Goal: Information Seeking & Learning: Find specific fact

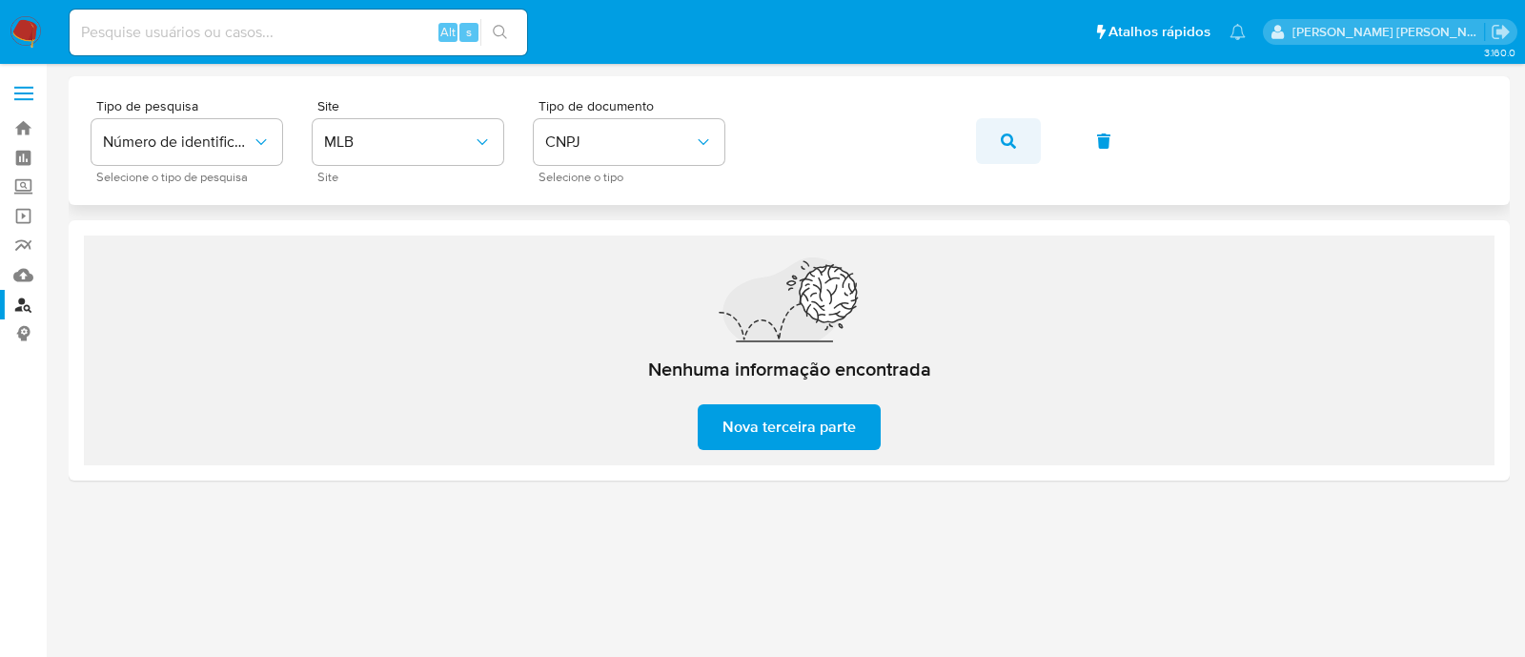
click at [1012, 140] on icon "button" at bounding box center [1008, 140] width 15 height 15
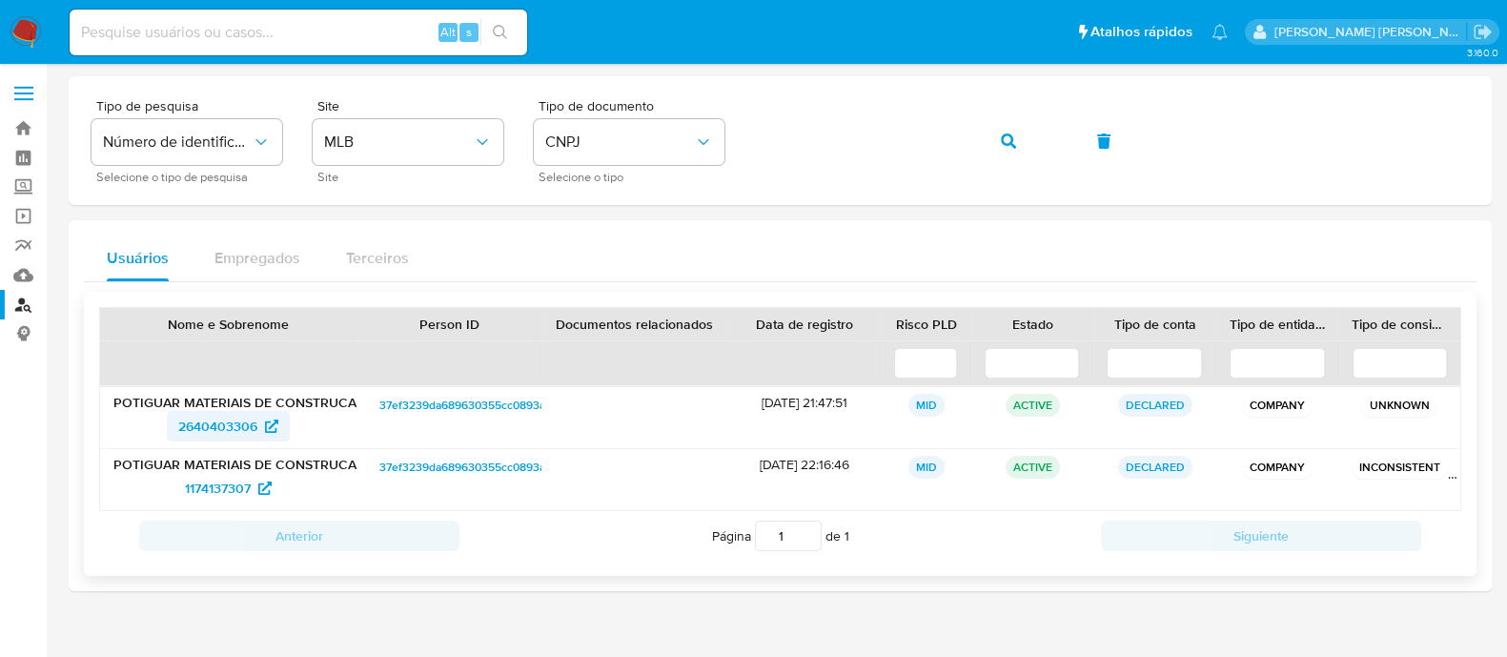
click at [203, 417] on span "2640403306" at bounding box center [217, 426] width 79 height 31
click at [1001, 140] on icon "button" at bounding box center [1008, 140] width 15 height 15
click at [253, 426] on span "2702442747" at bounding box center [217, 426] width 74 height 31
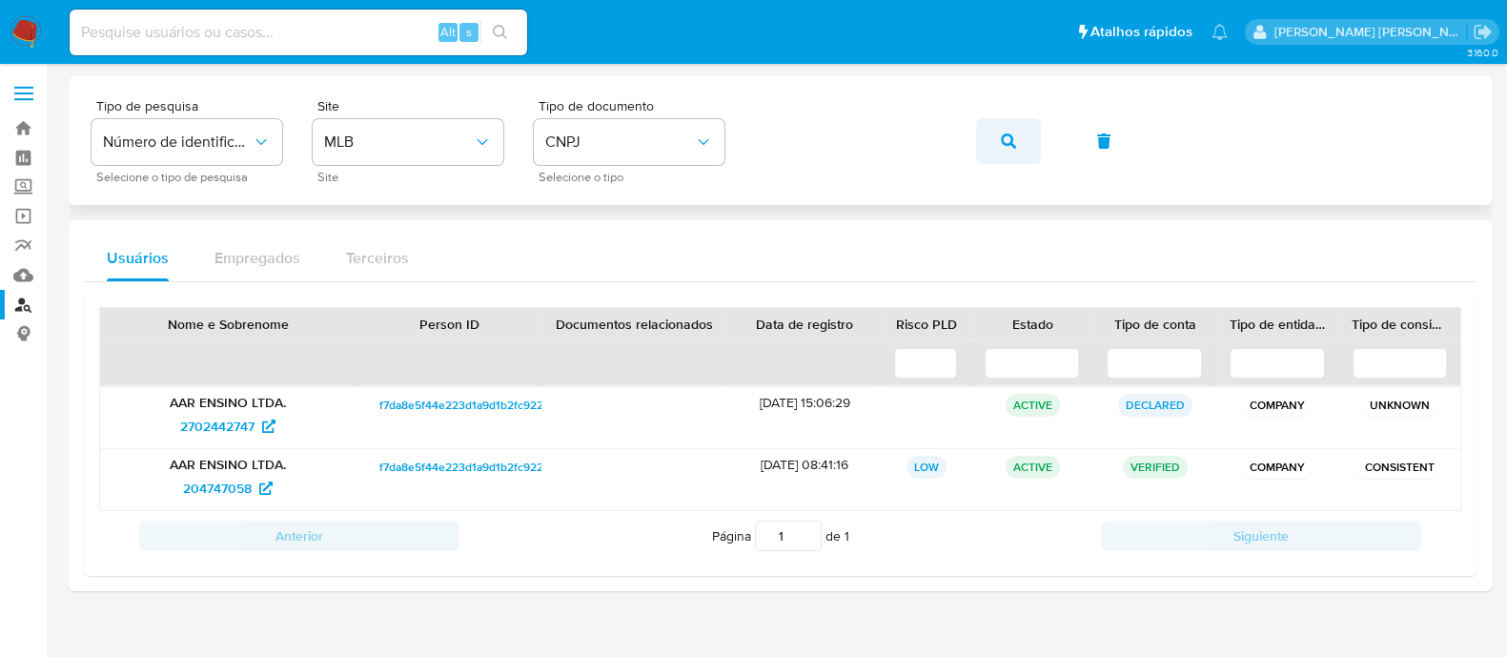
click at [992, 138] on button "button" at bounding box center [1008, 141] width 65 height 46
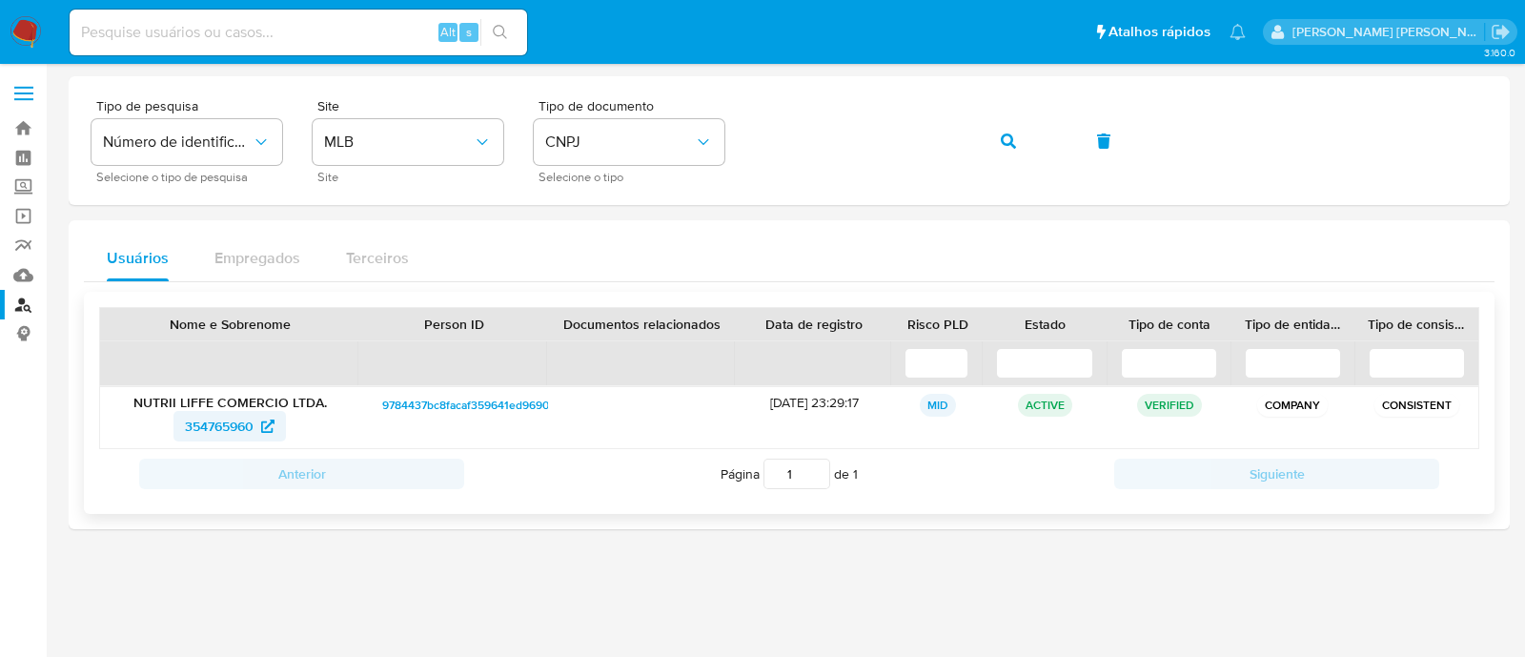
click at [200, 415] on span "354765960" at bounding box center [219, 426] width 69 height 31
click at [981, 139] on button "button" at bounding box center [1008, 141] width 65 height 46
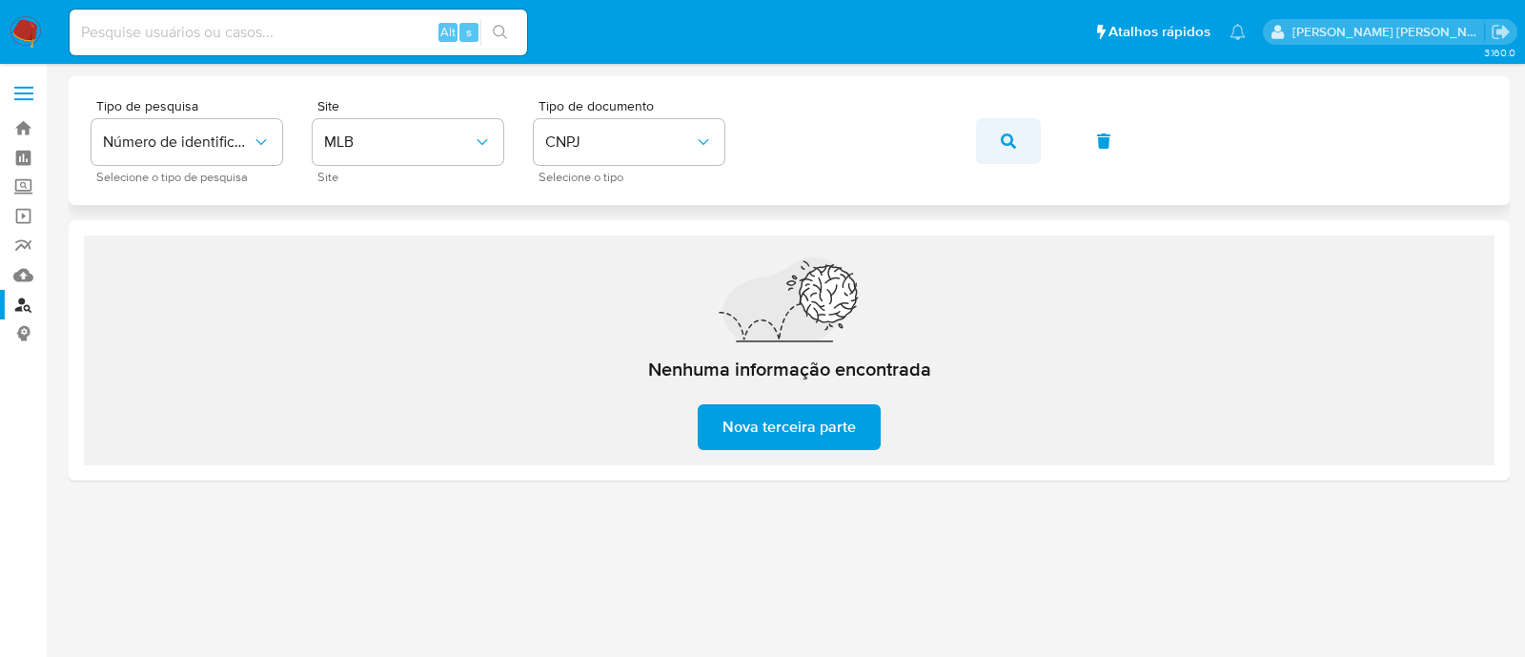
click at [1013, 145] on icon "button" at bounding box center [1008, 140] width 15 height 15
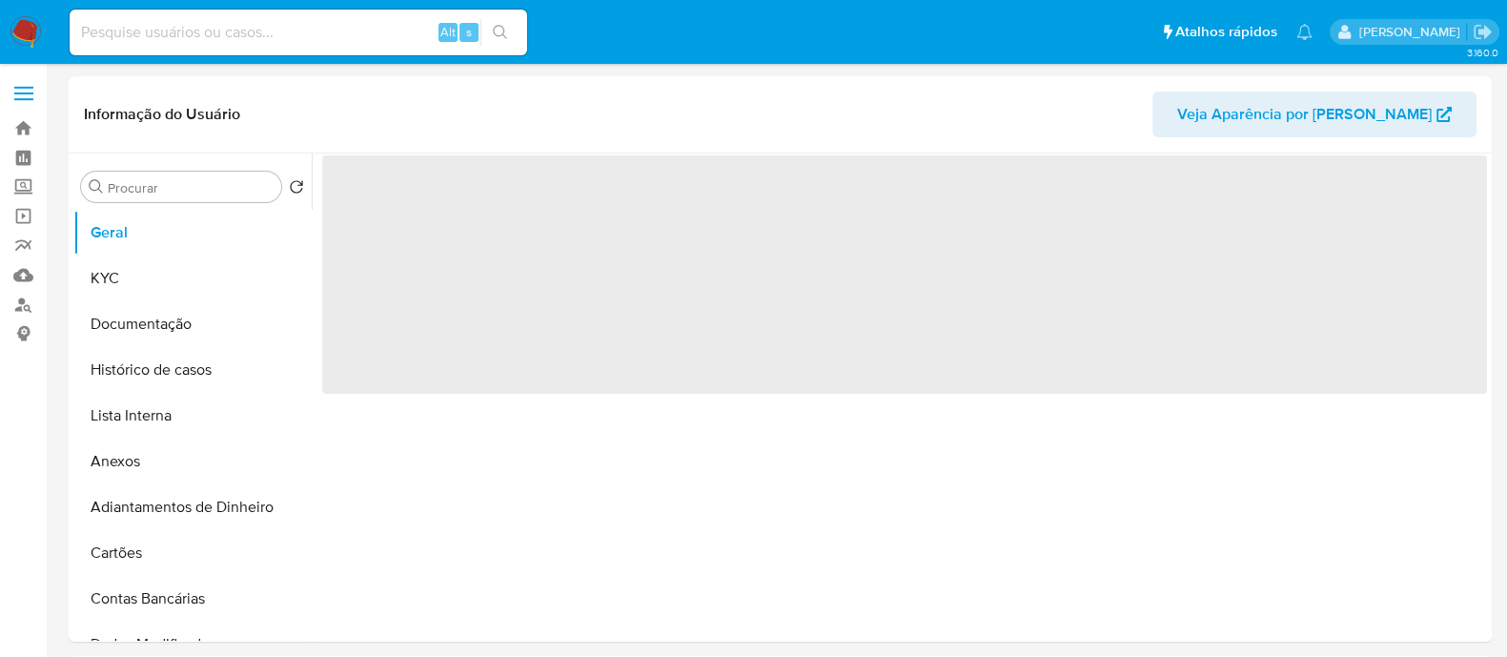
select select "10"
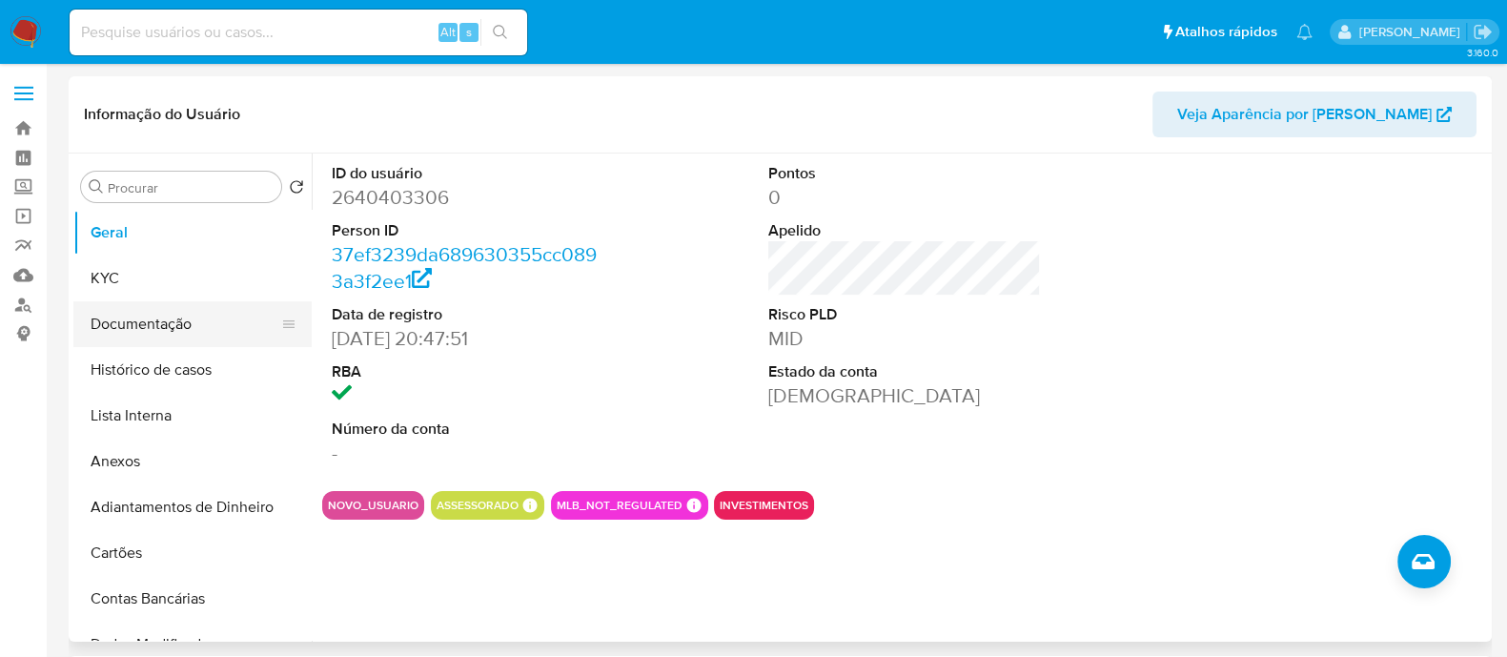
click at [194, 312] on button "Documentação" at bounding box center [184, 324] width 223 height 46
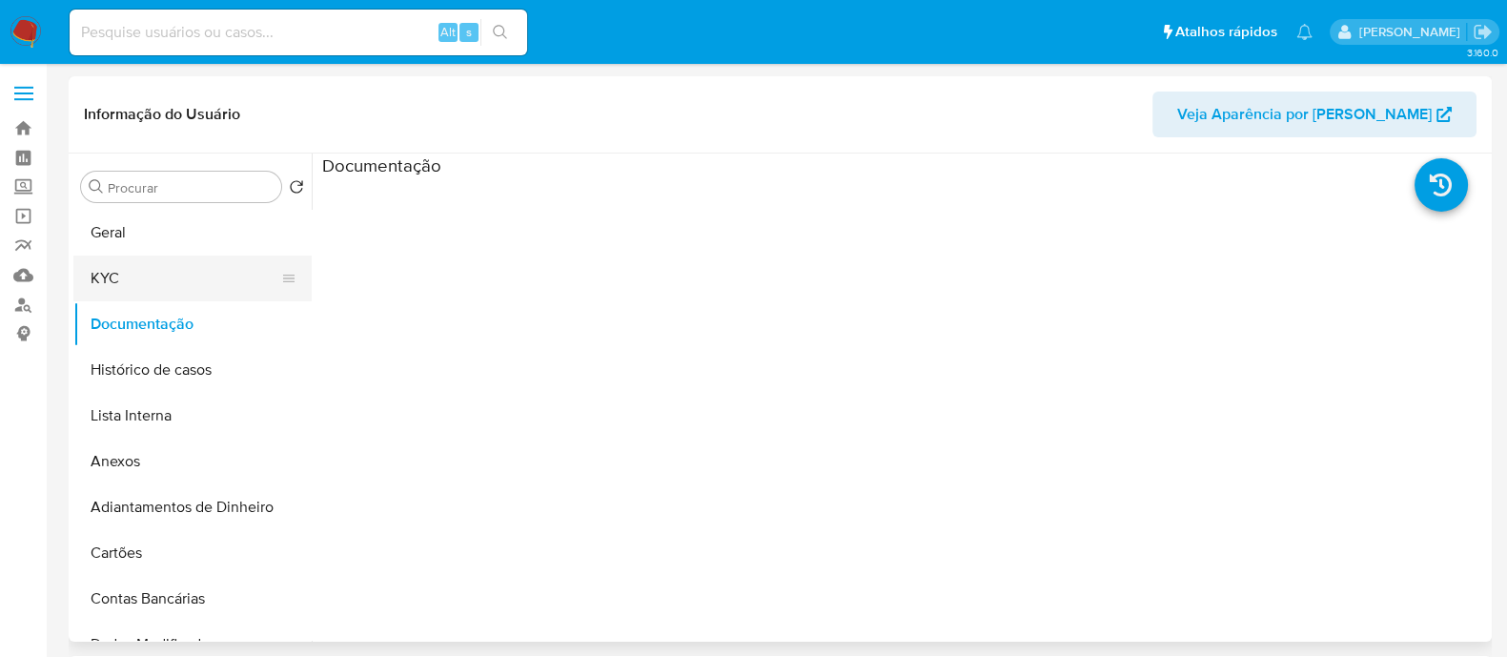
click at [165, 271] on button "KYC" at bounding box center [184, 279] width 223 height 46
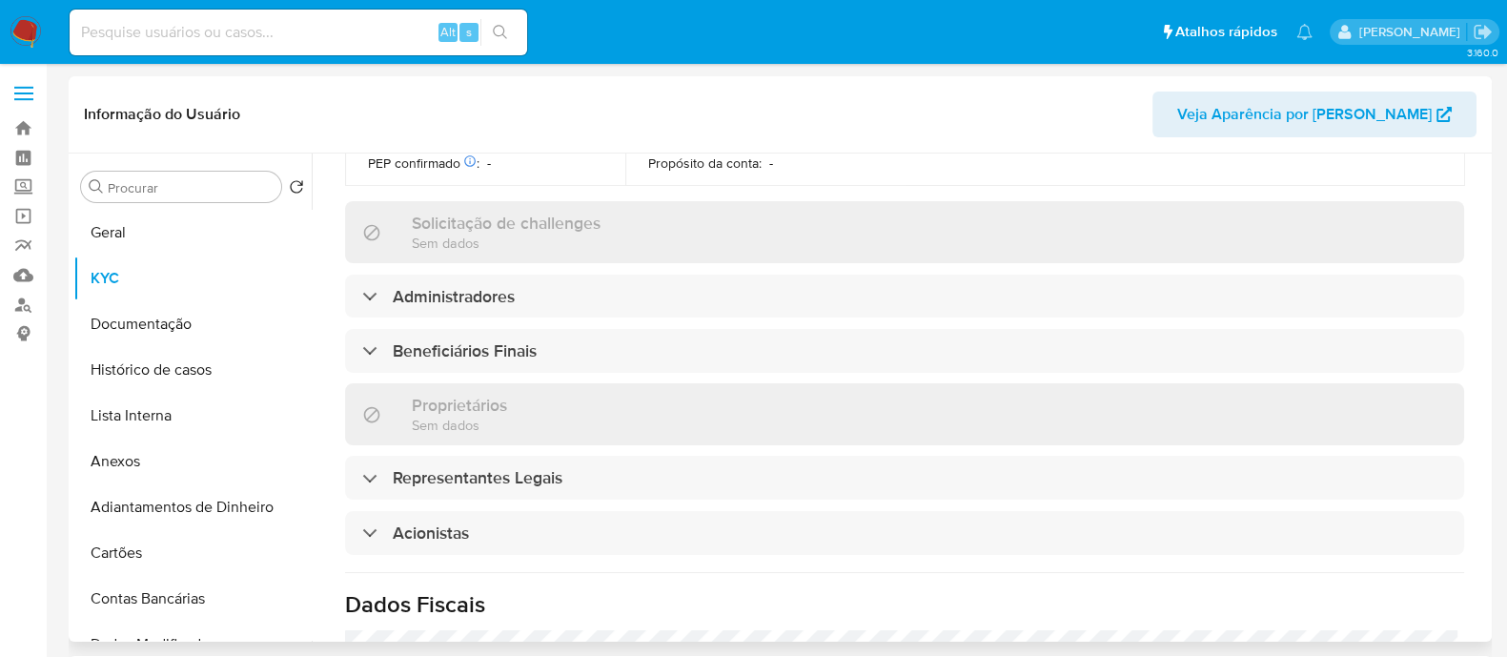
scroll to position [833, 0]
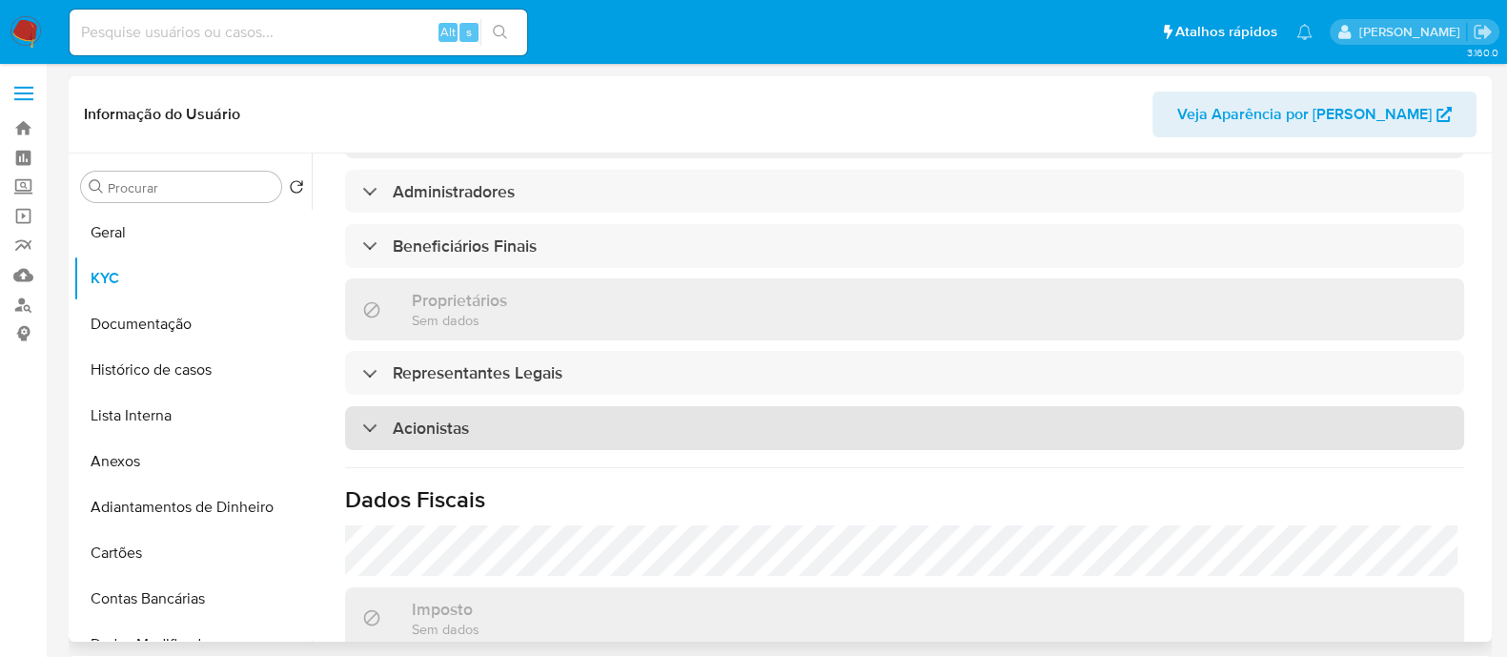
click at [524, 419] on div "Acionistas" at bounding box center [904, 428] width 1119 height 44
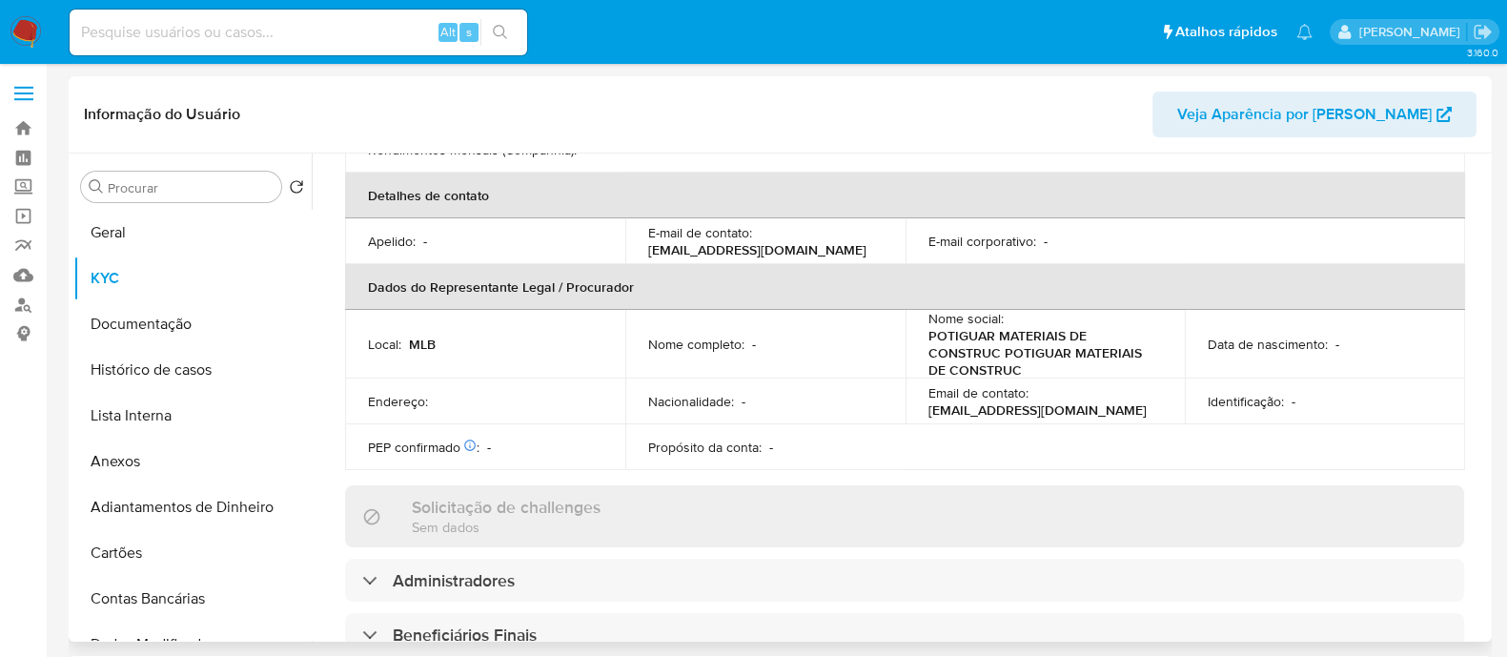
scroll to position [476, 0]
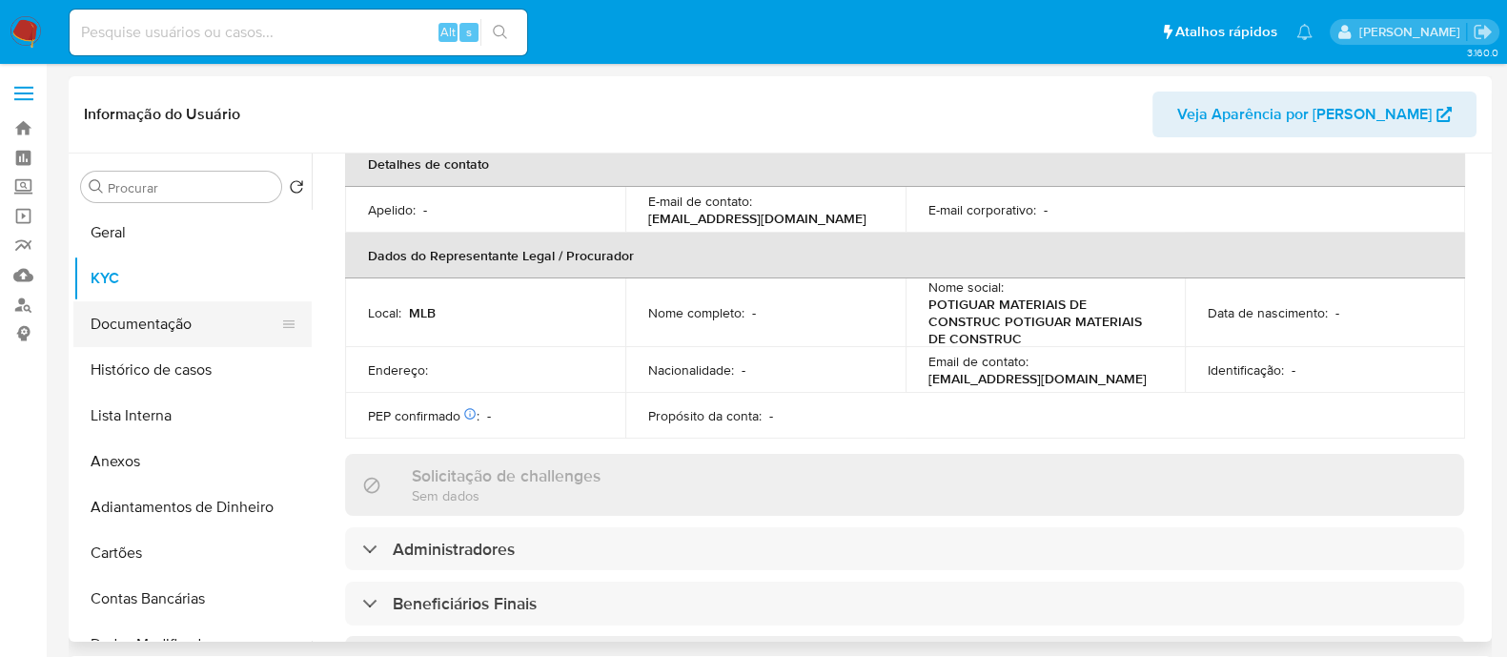
drag, startPoint x: 133, startPoint y: 330, endPoint x: 158, endPoint y: 330, distance: 24.8
click at [135, 329] on button "Documentação" at bounding box center [184, 324] width 223 height 46
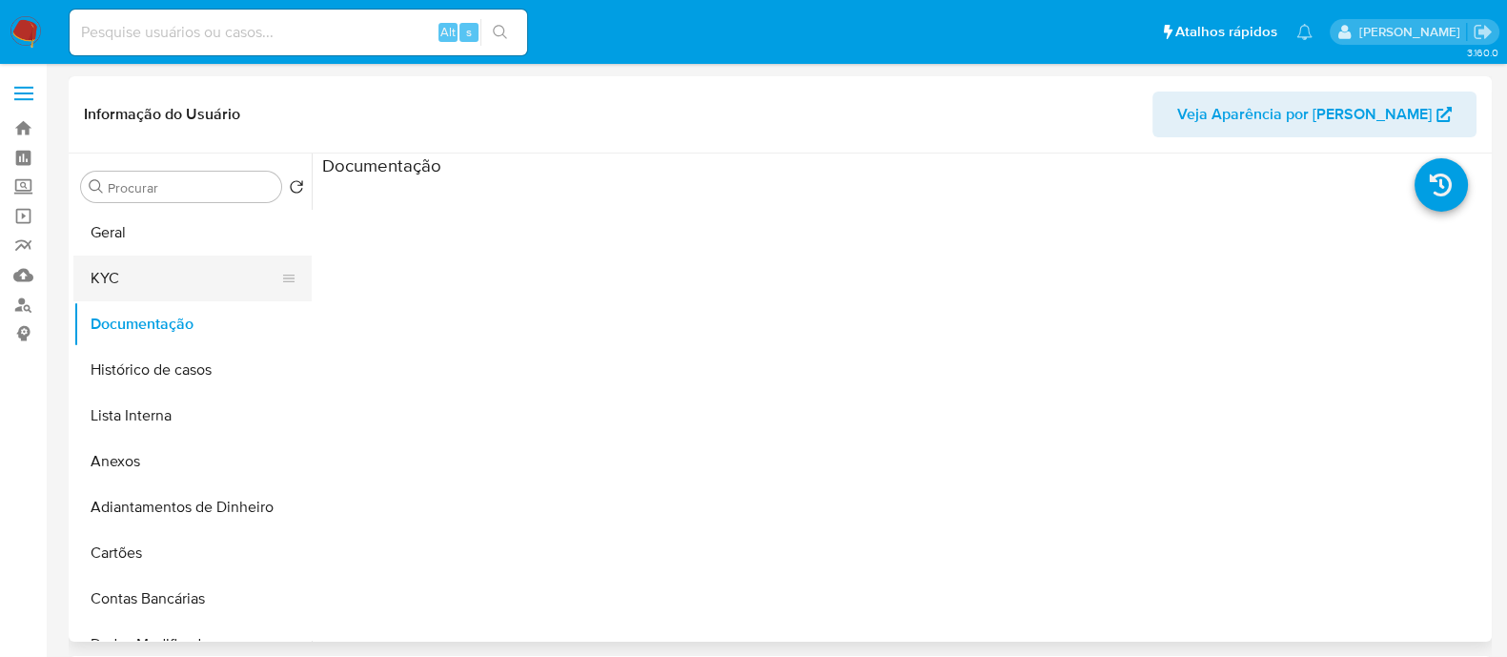
click at [153, 274] on button "KYC" at bounding box center [184, 279] width 223 height 46
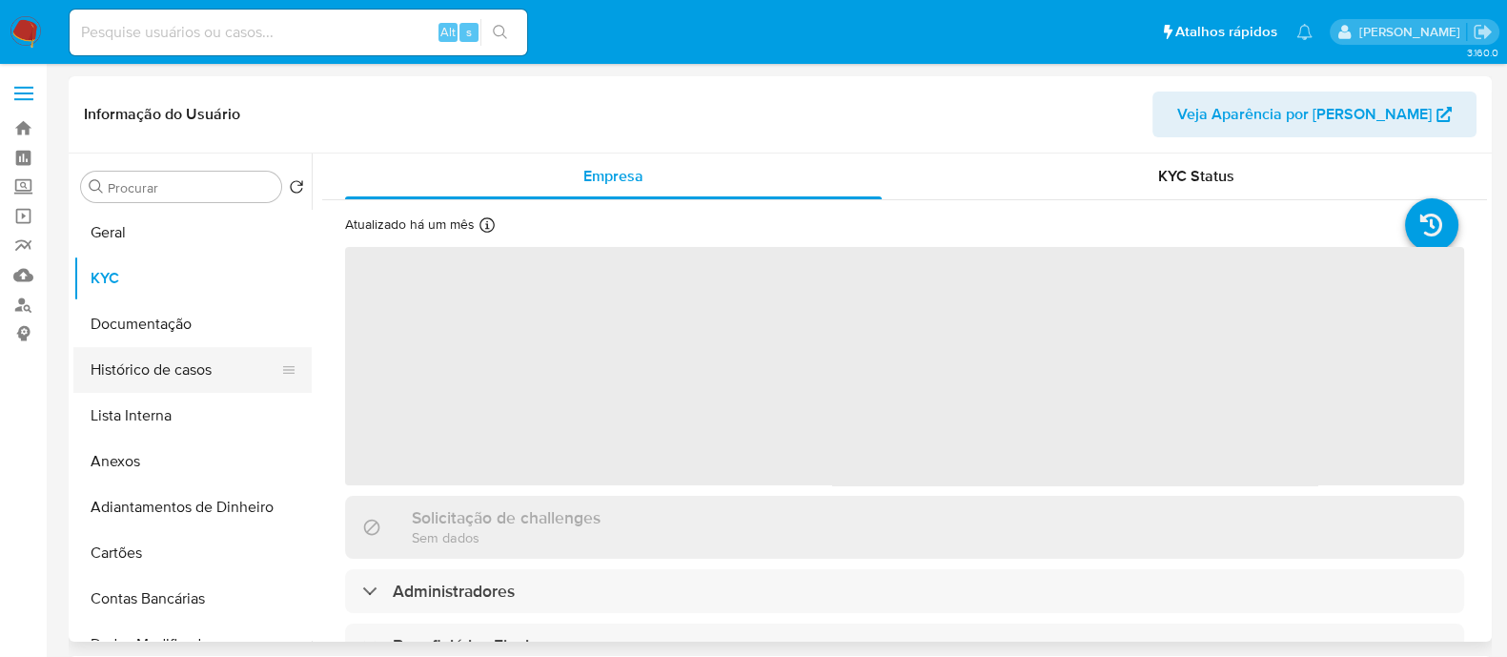
click at [80, 355] on button "Histórico de casos" at bounding box center [184, 370] width 223 height 46
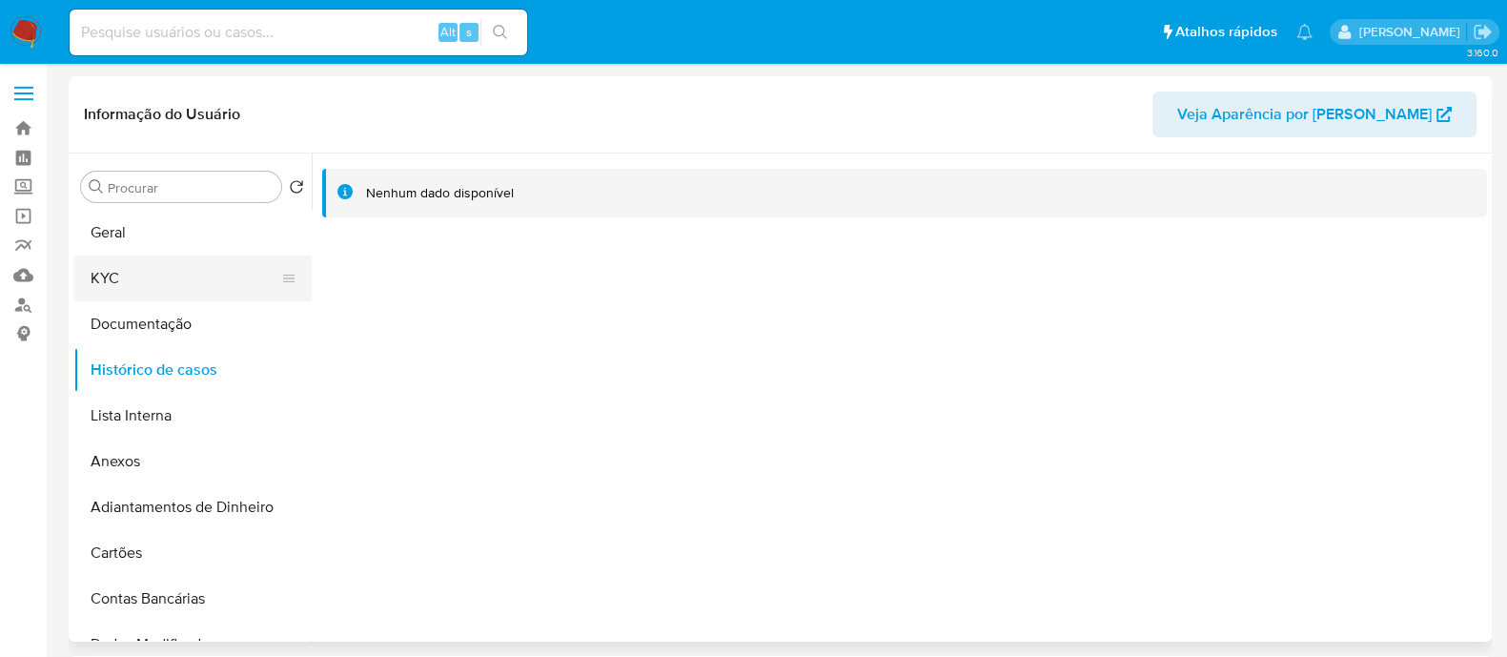
click at [176, 277] on button "KYC" at bounding box center [184, 279] width 223 height 46
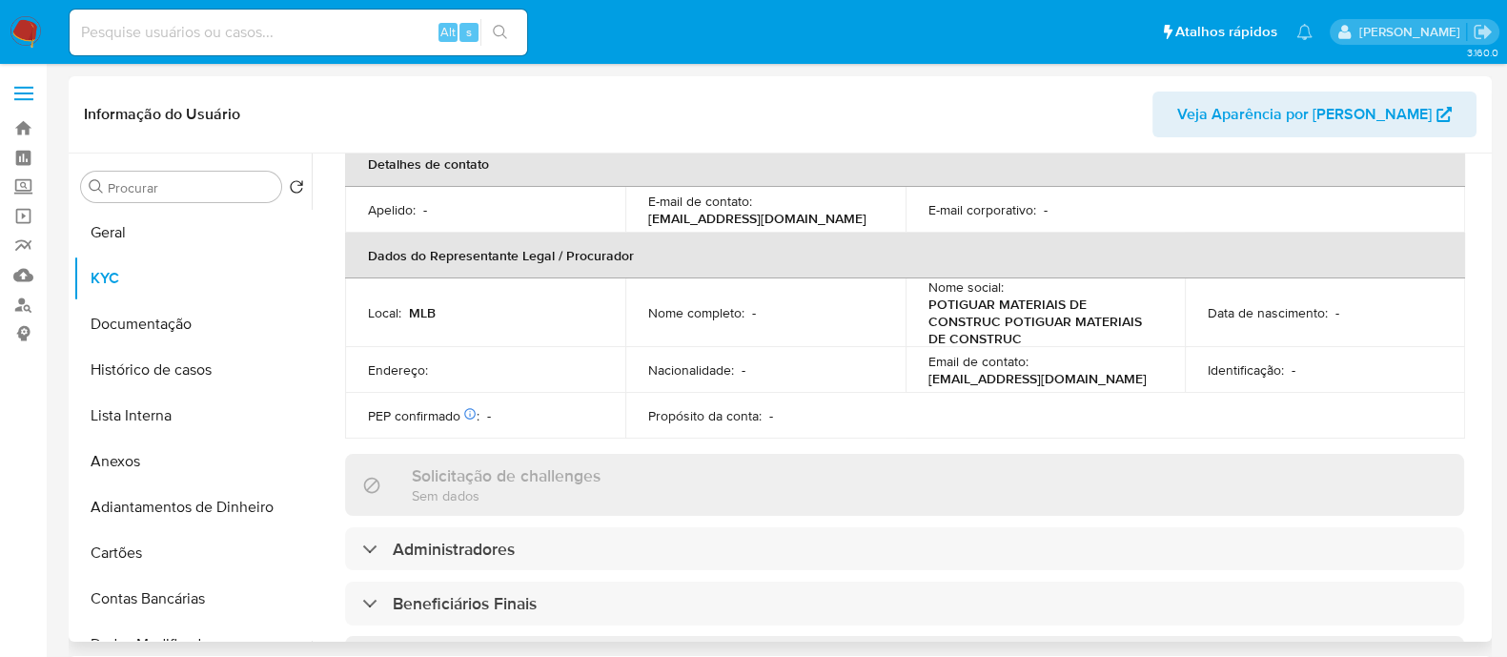
scroll to position [952, 0]
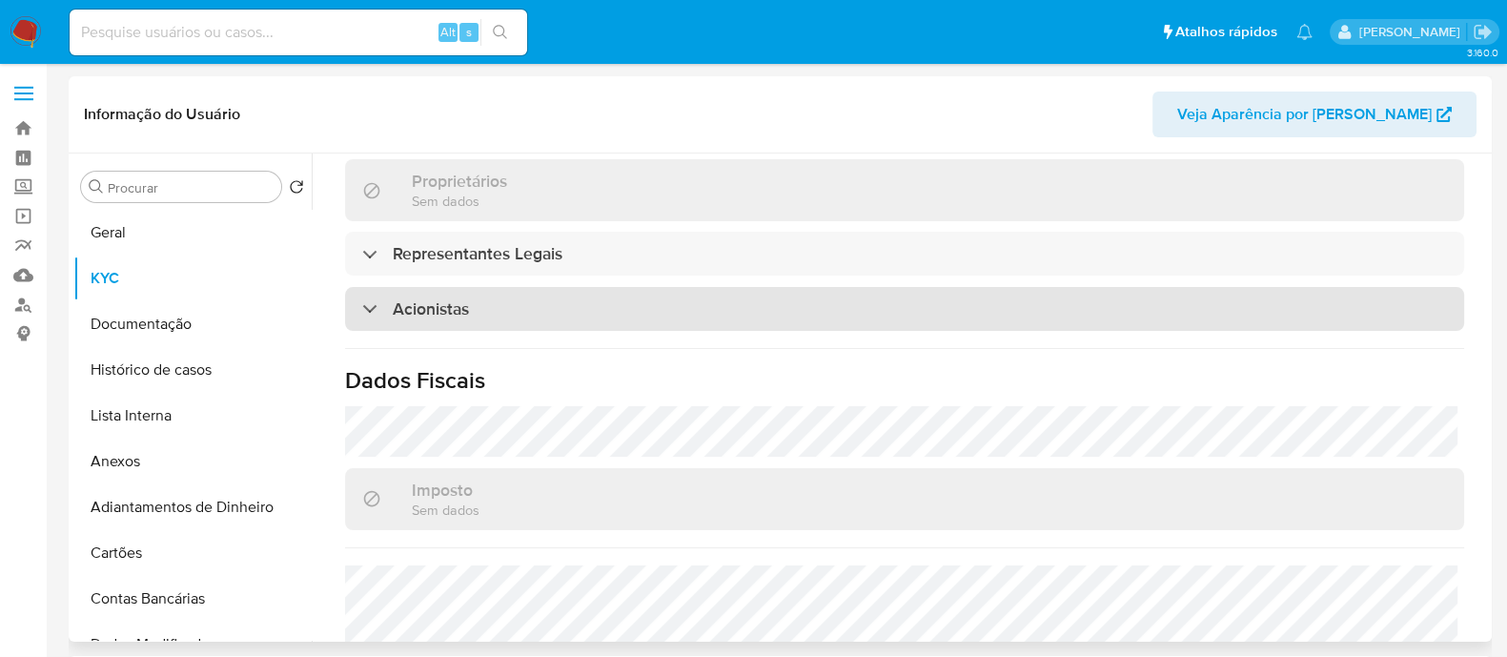
click at [564, 308] on div "Acionistas" at bounding box center [904, 309] width 1119 height 44
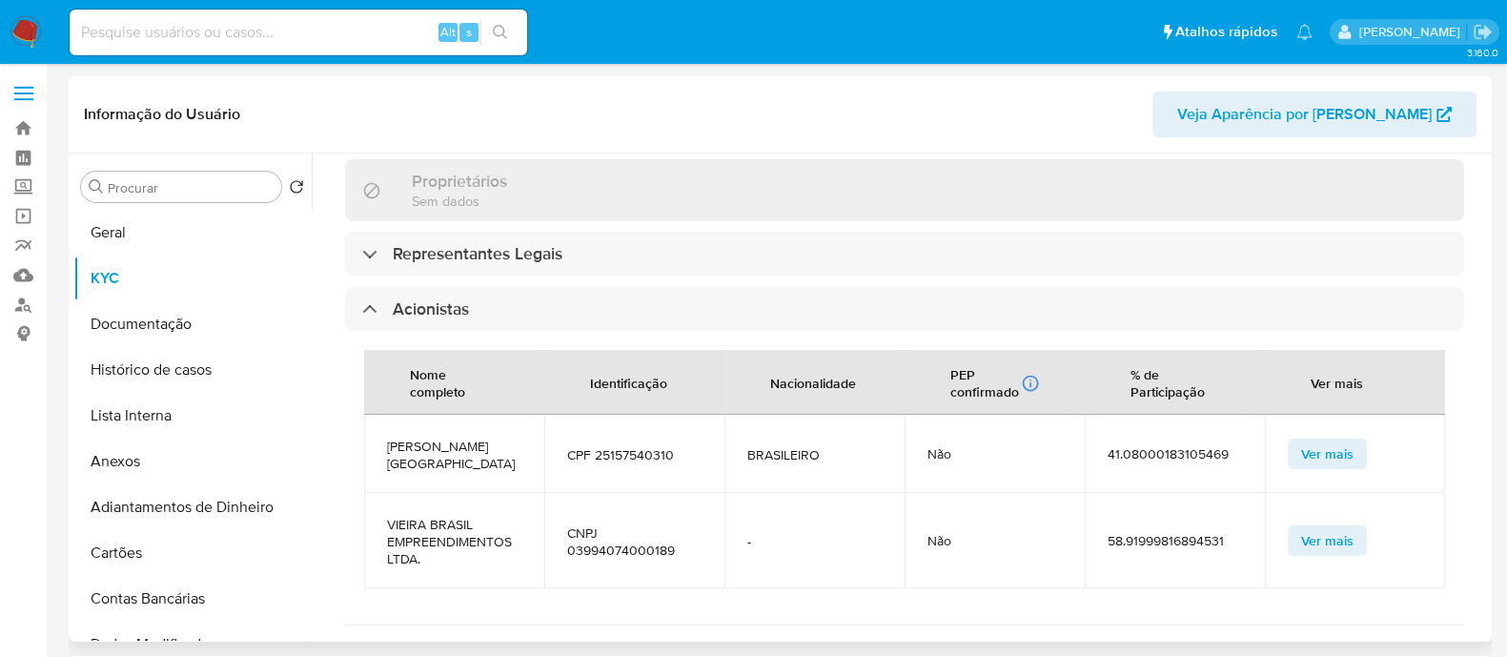
click at [748, 465] on td "BRASILEIRO" at bounding box center [815, 454] width 180 height 78
click at [621, 462] on td "CPF 25157540310" at bounding box center [634, 454] width 180 height 78
click at [605, 545] on span "CNPJ 03994074000189" at bounding box center [634, 541] width 134 height 34
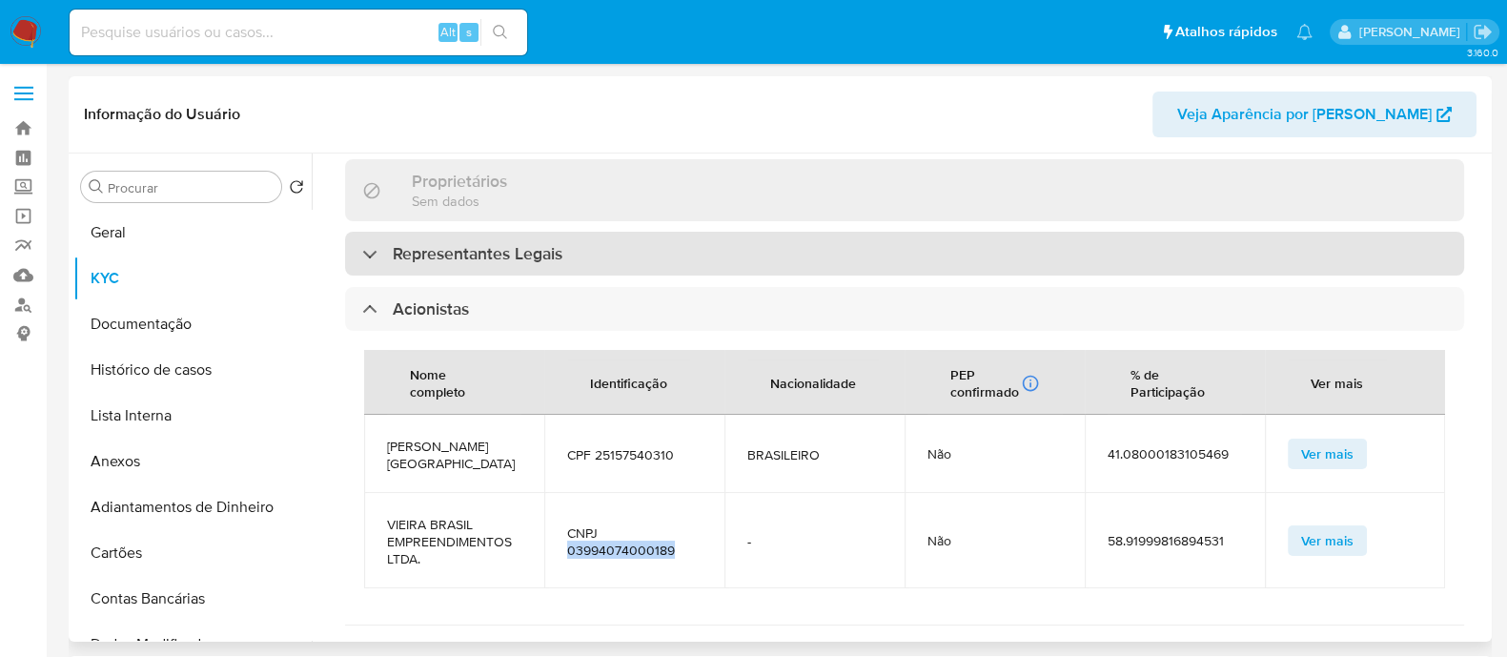
copy span "03994074000189"
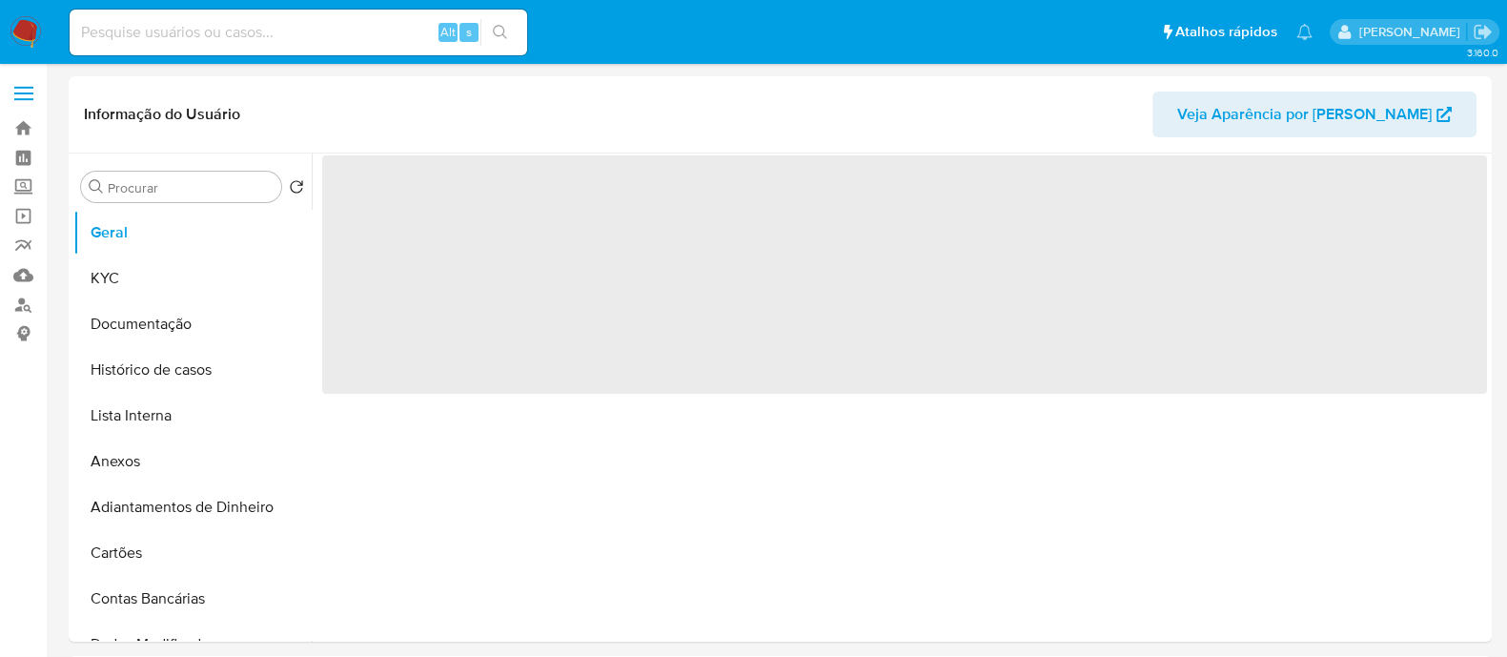
select select "10"
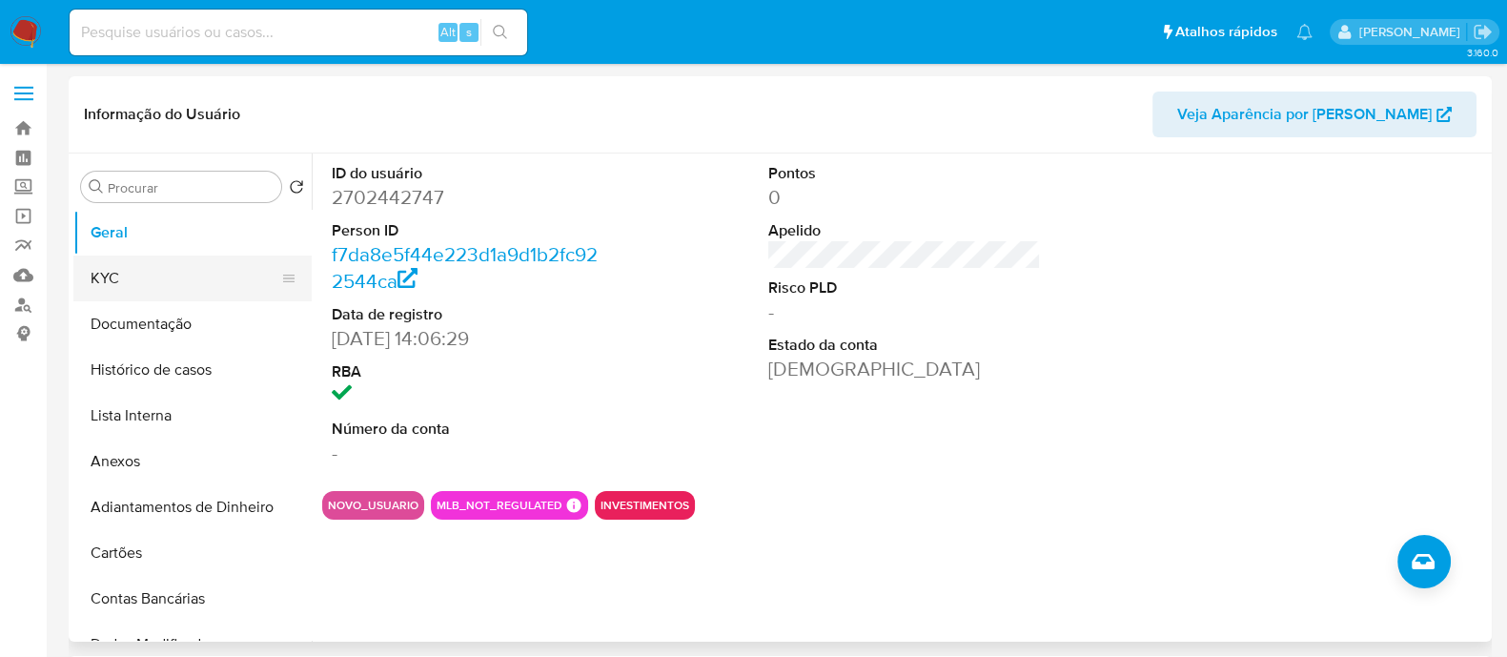
click at [154, 285] on button "KYC" at bounding box center [184, 279] width 223 height 46
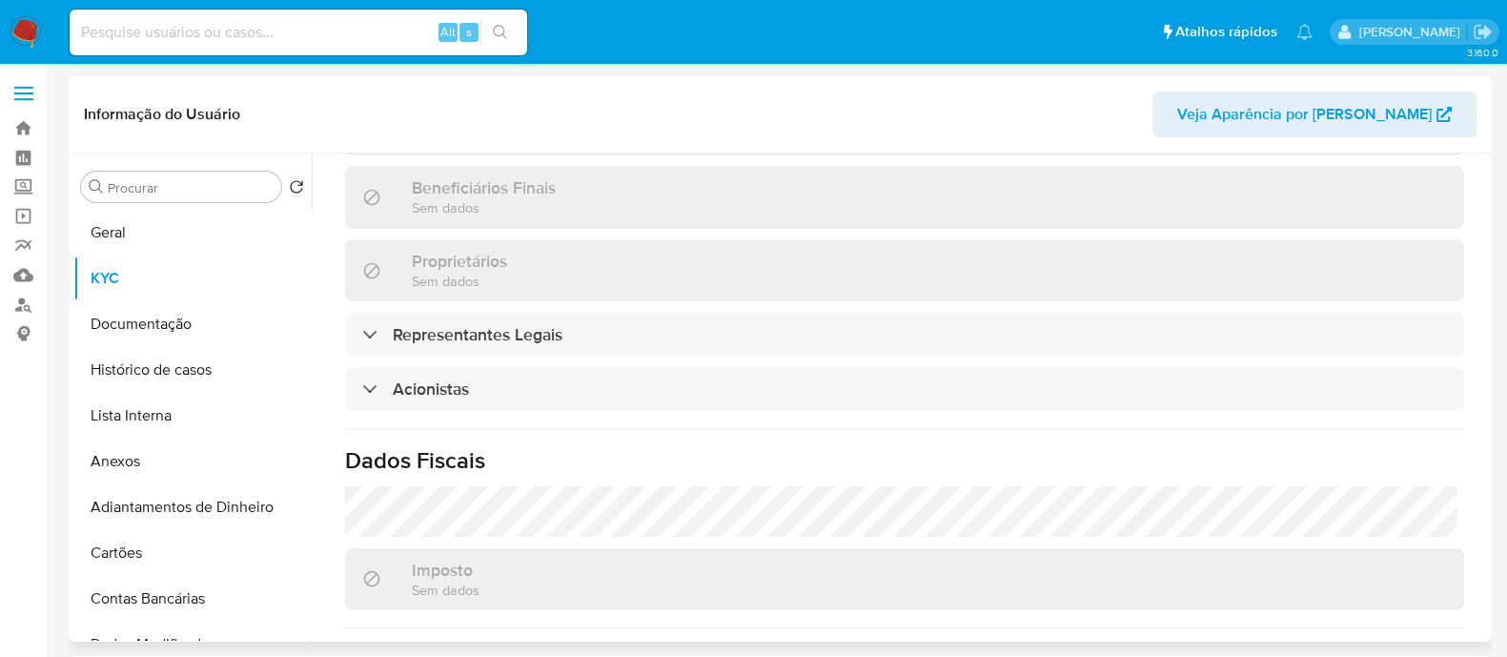
scroll to position [881, 0]
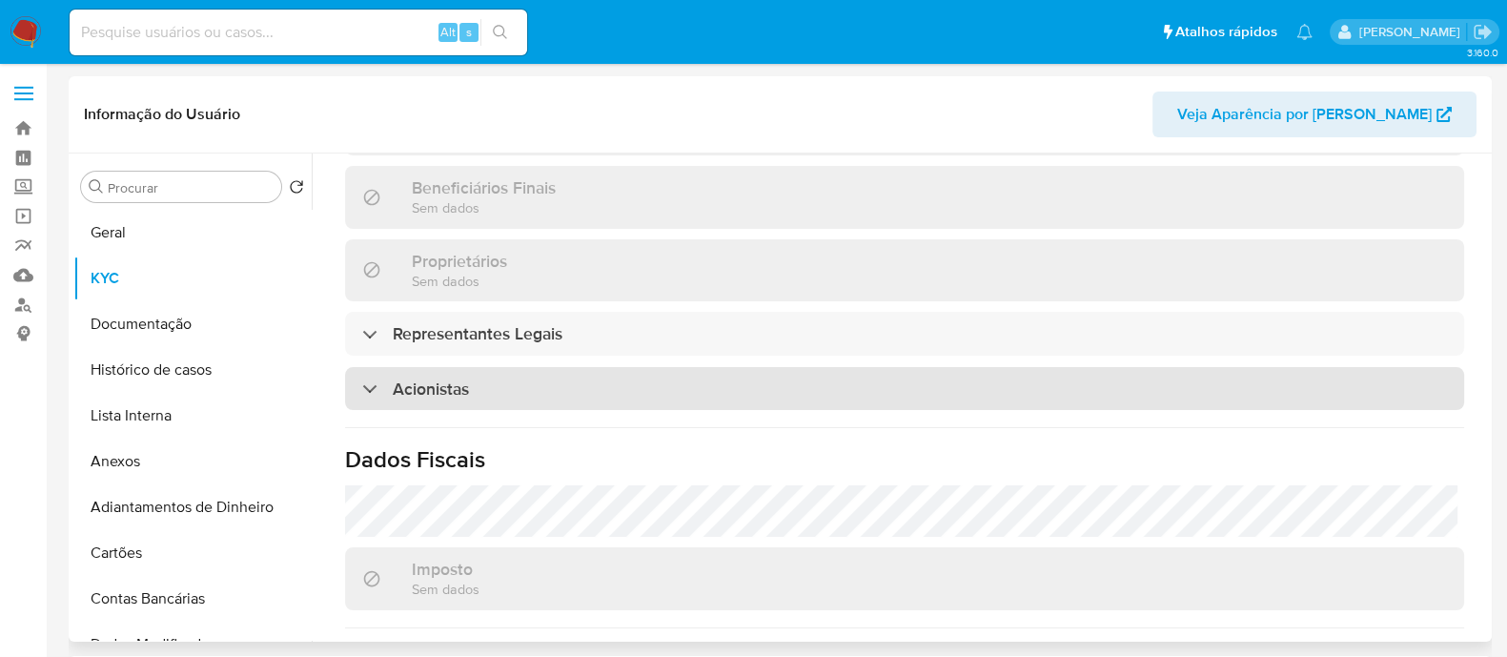
click at [639, 375] on div "Acionistas" at bounding box center [904, 389] width 1119 height 44
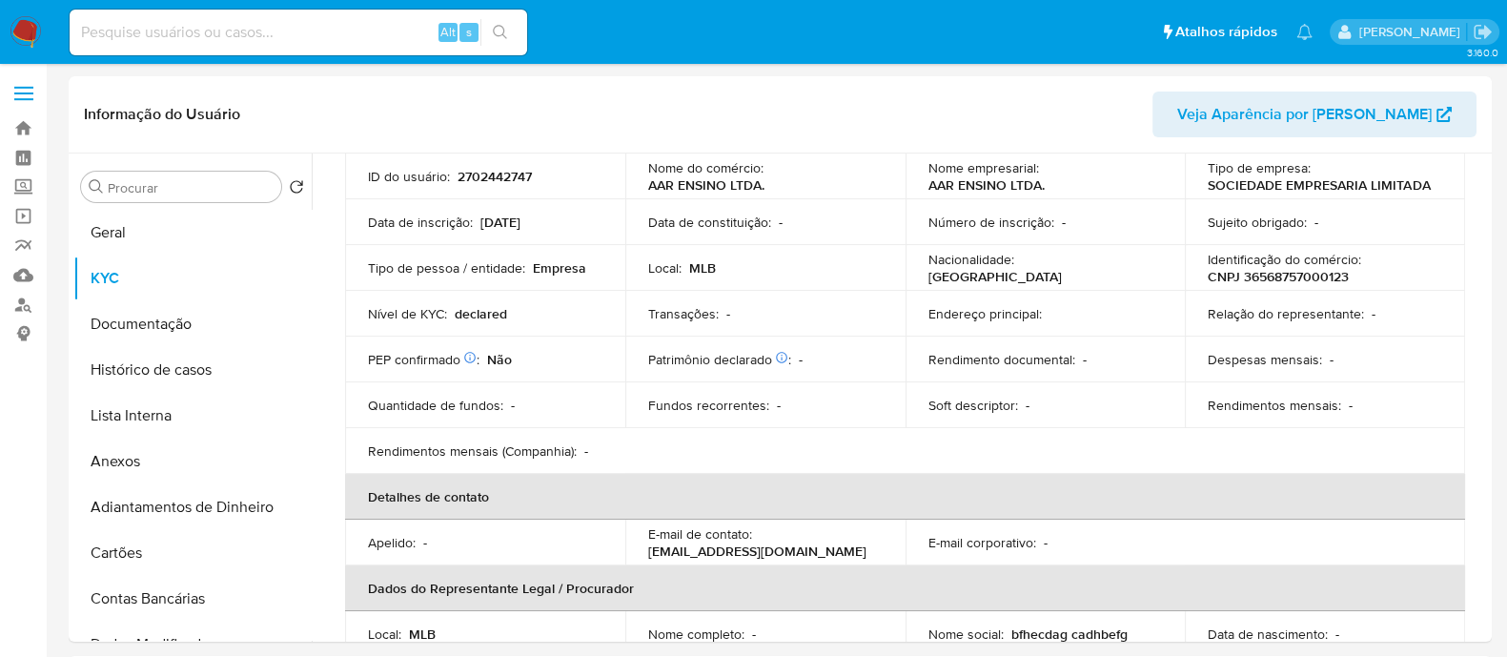
scroll to position [0, 0]
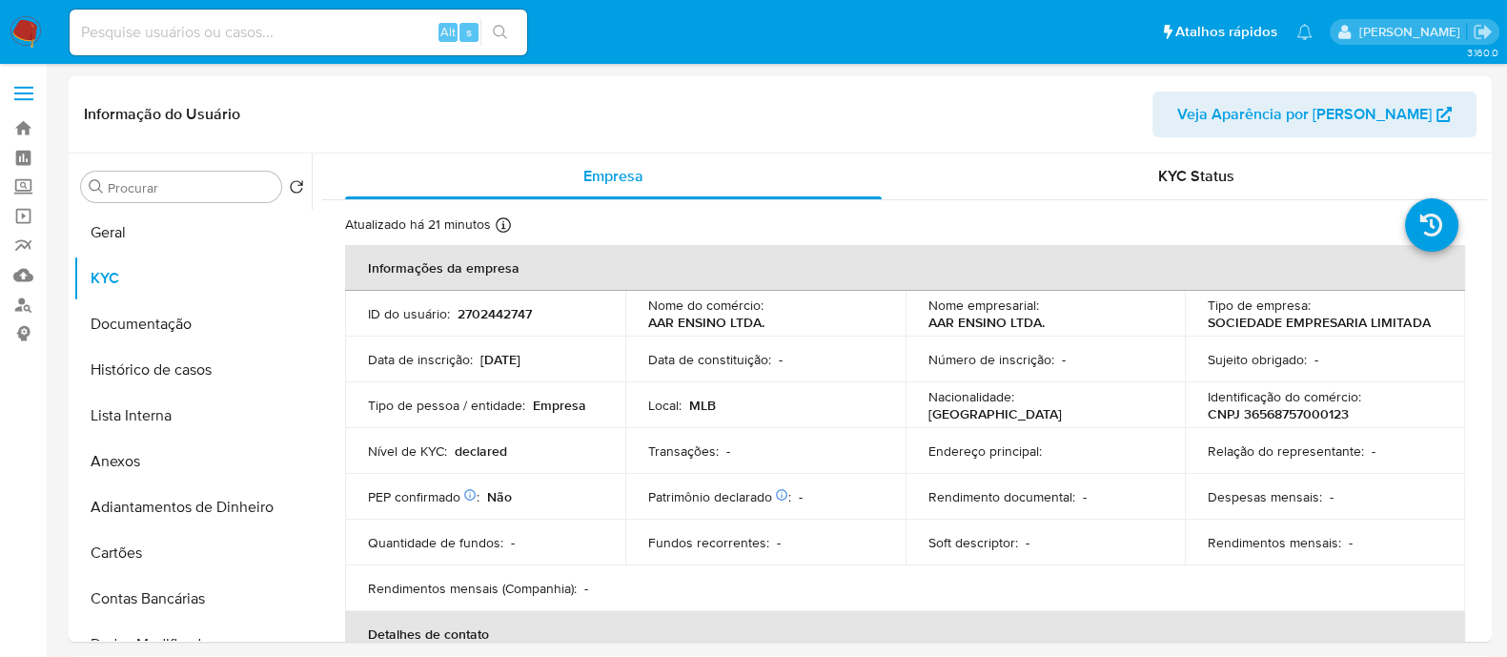
click at [1268, 407] on p "CNPJ 36568757000123" at bounding box center [1278, 413] width 141 height 17
copy p "36568757000123"
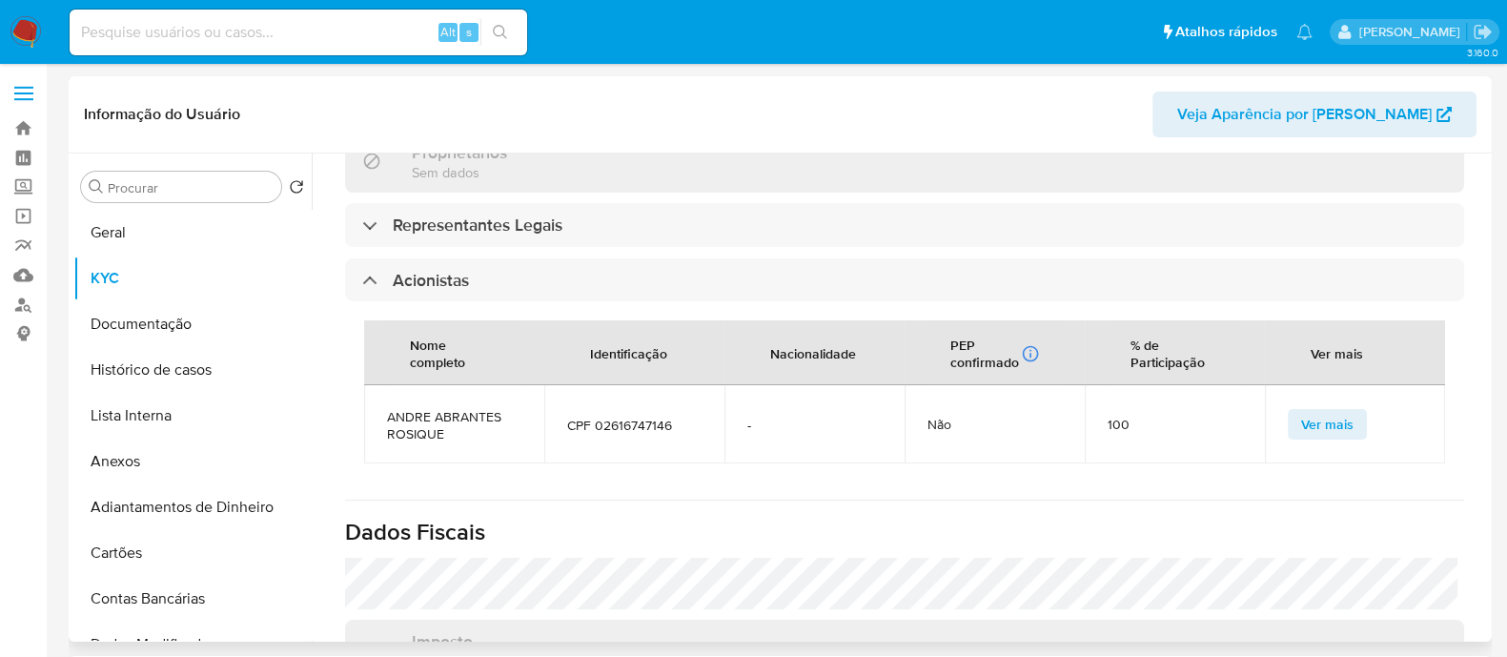
scroll to position [1073, 0]
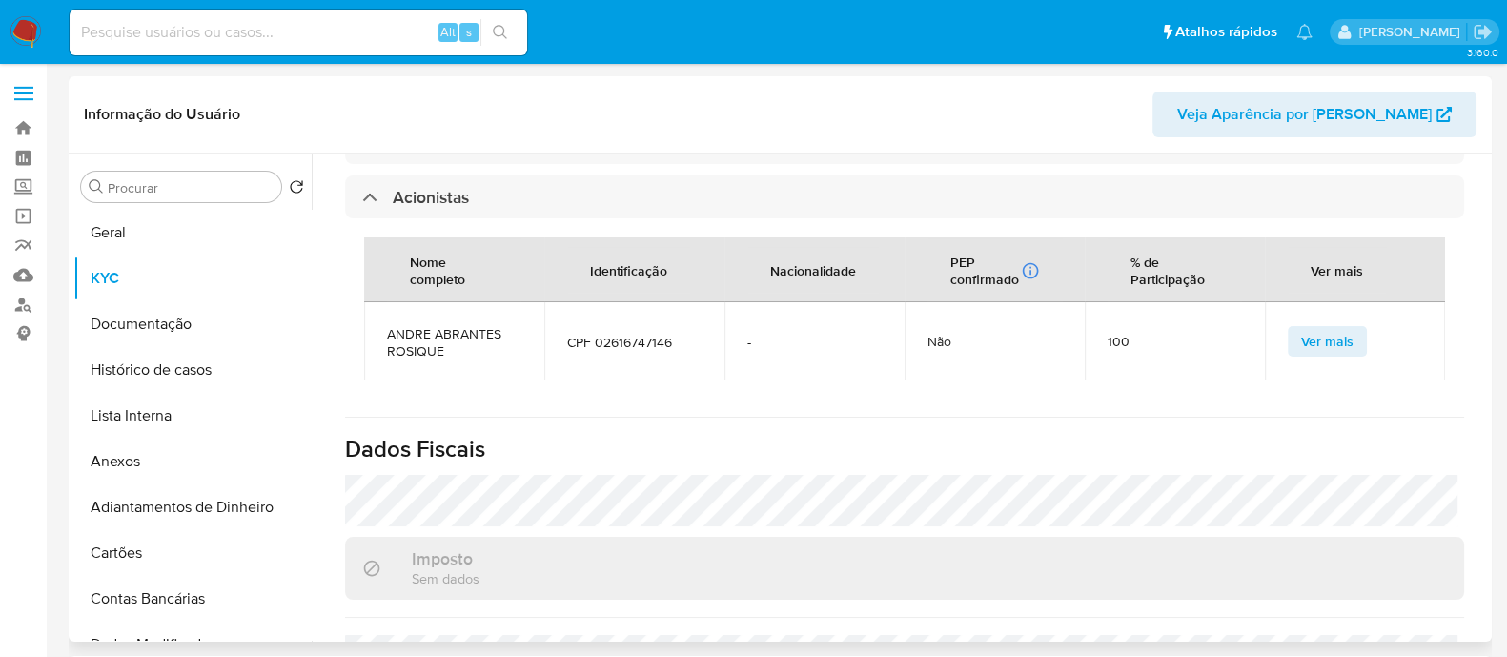
click at [413, 340] on span "ANDRE ABRANTES ROSIQUE" at bounding box center [454, 342] width 134 height 34
copy span "ANDRE ABRANTES ROSIQUE"
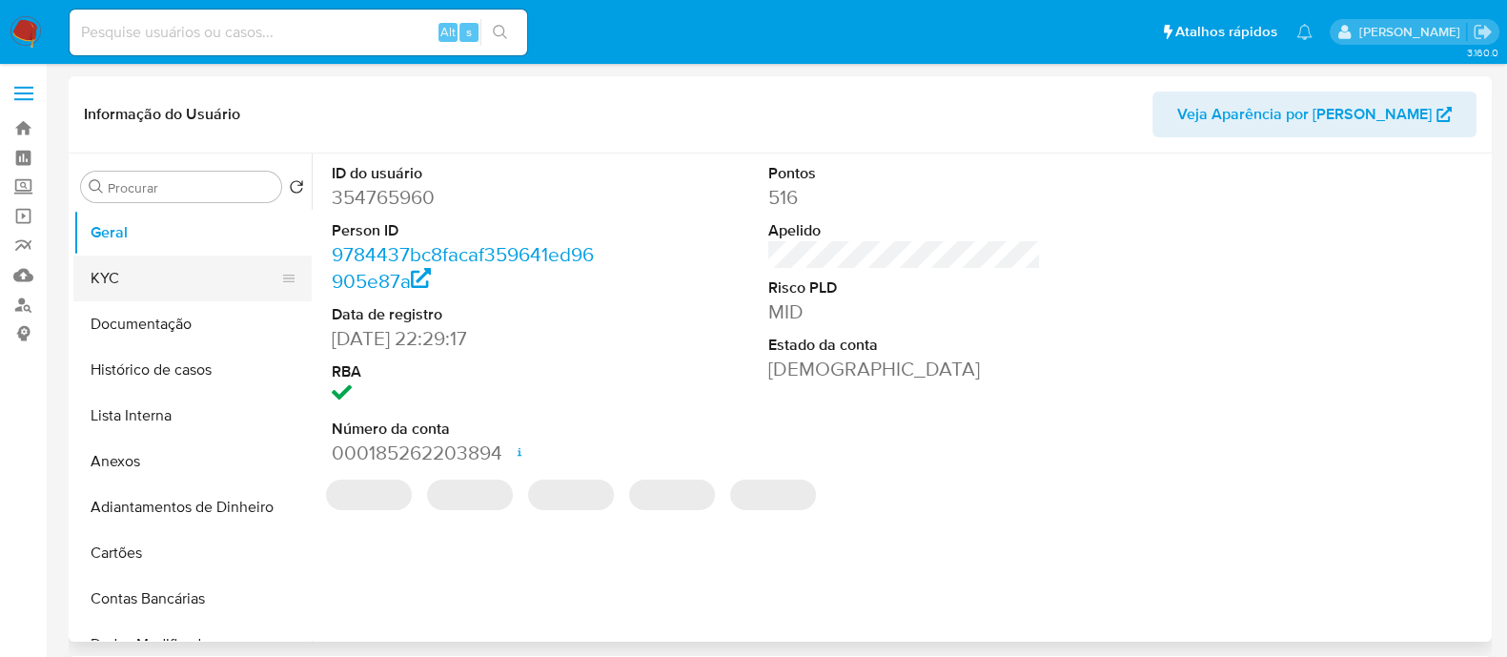
select select "10"
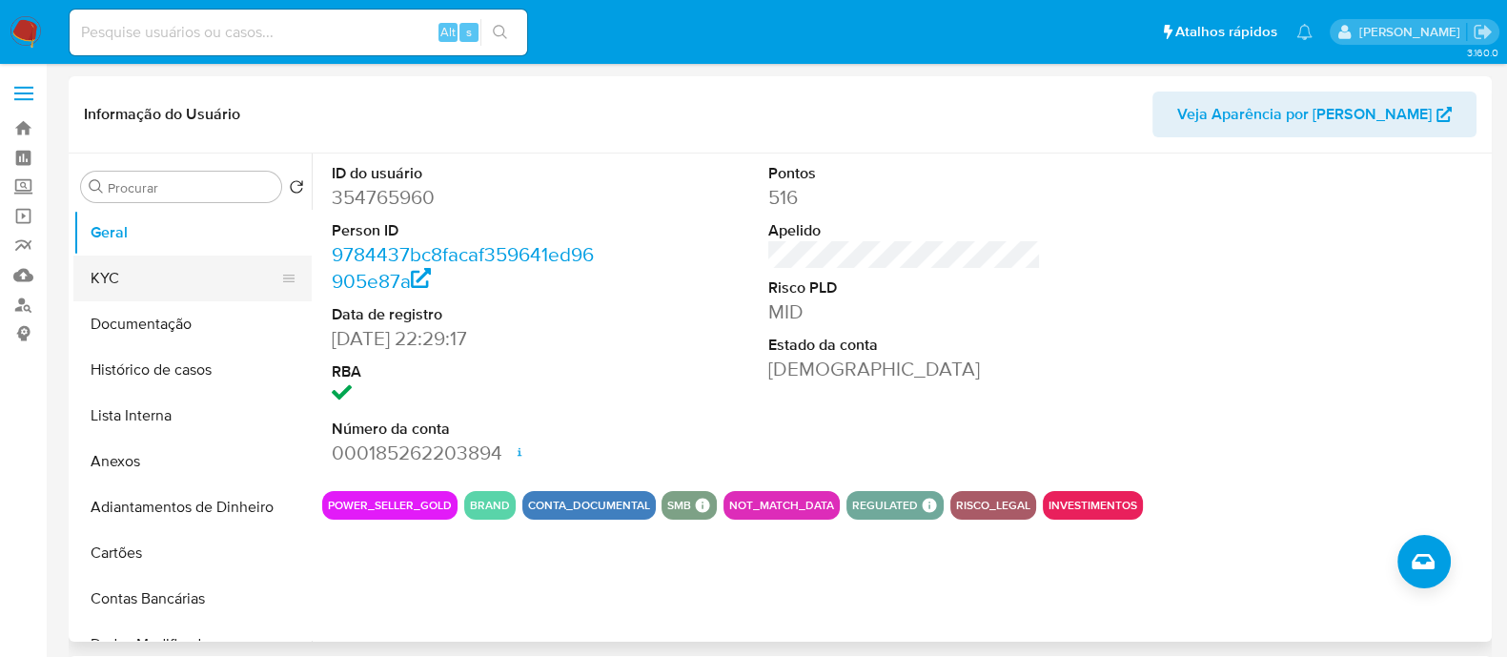
click at [133, 273] on button "KYC" at bounding box center [184, 279] width 223 height 46
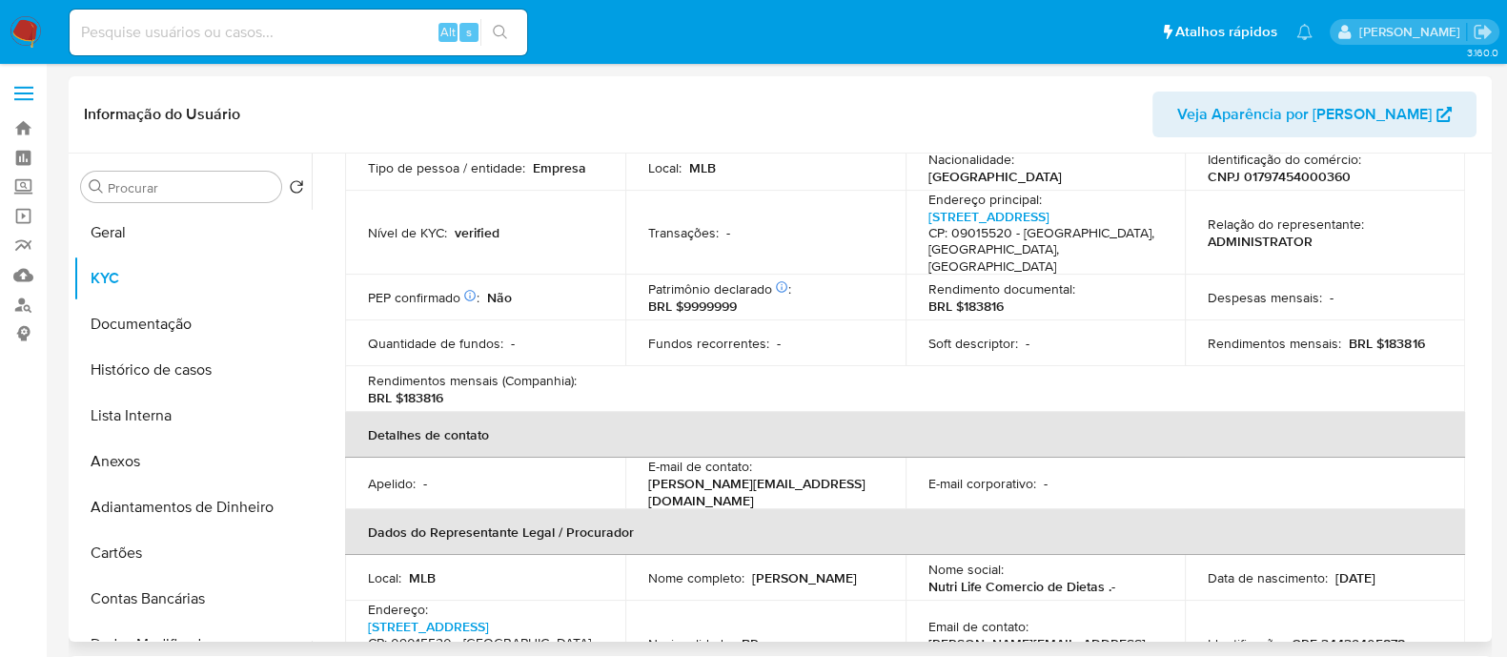
scroll to position [596, 0]
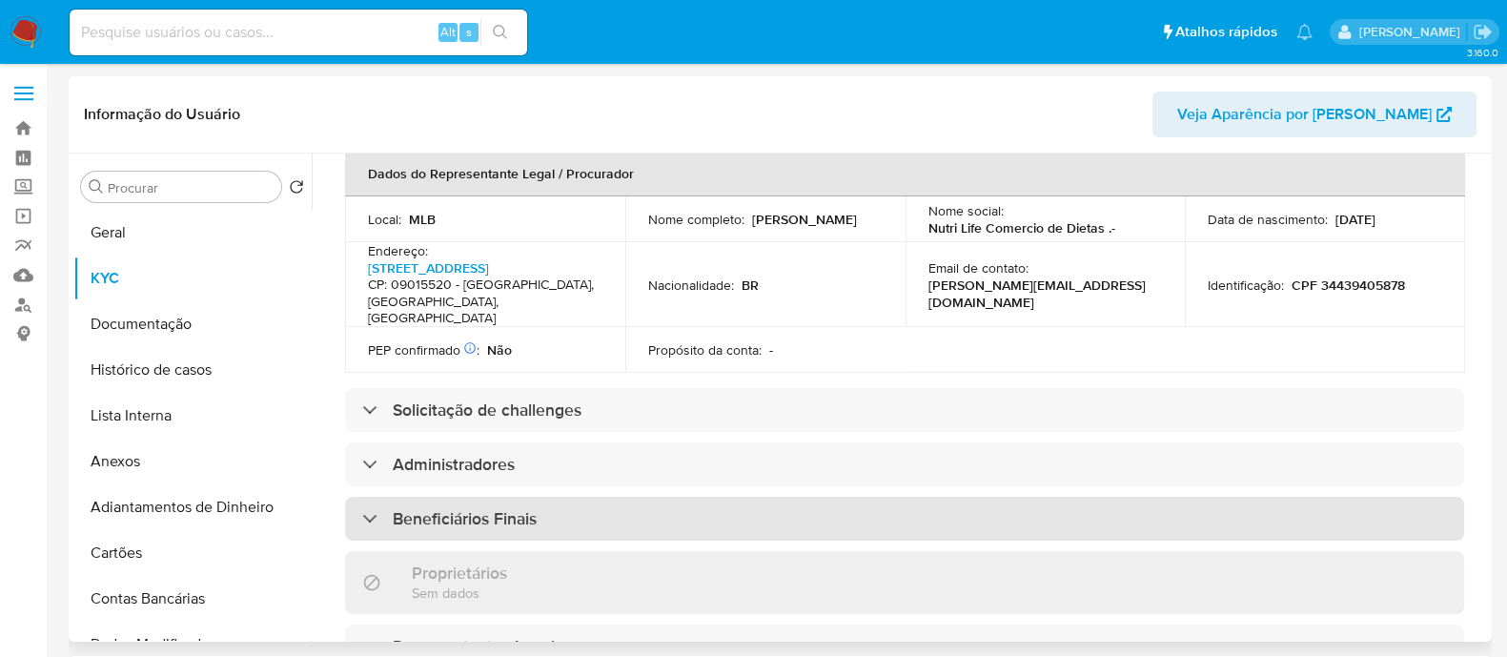
click at [558, 527] on div "Beneficiários Finais" at bounding box center [904, 519] width 1119 height 44
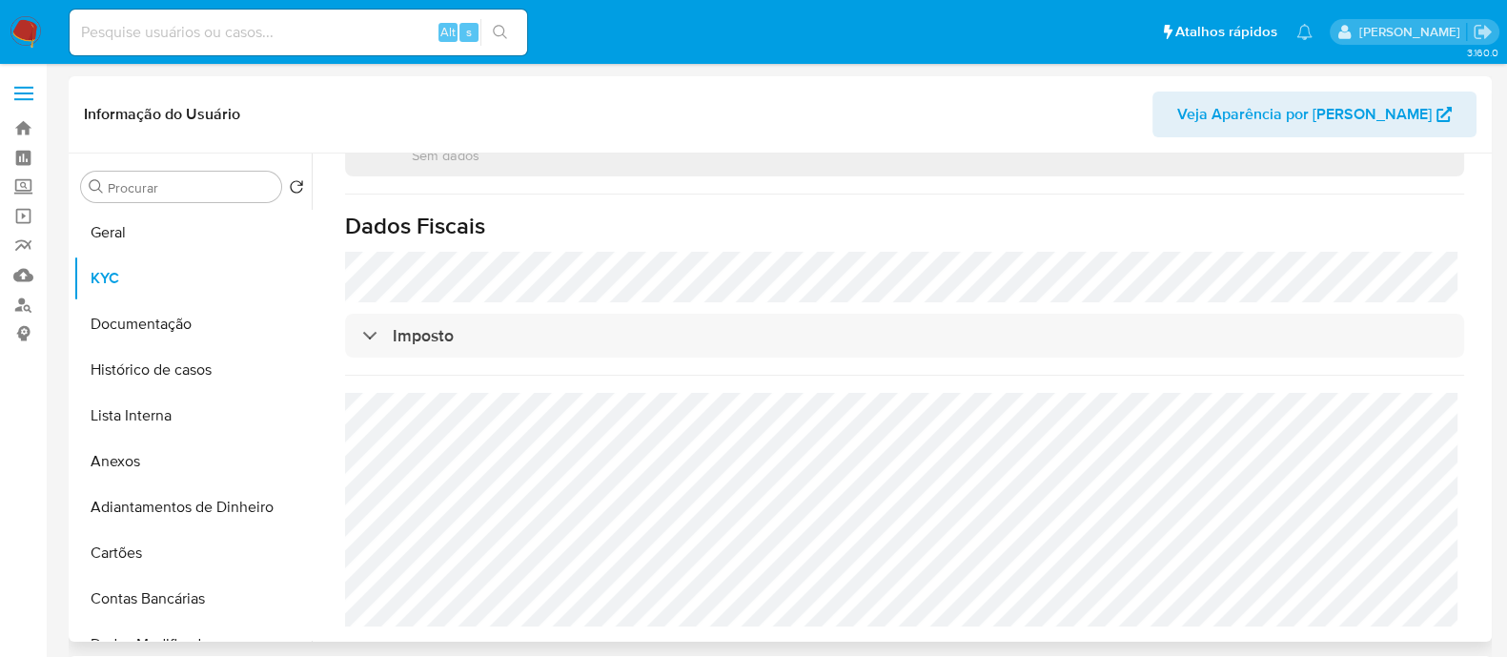
scroll to position [1116, 0]
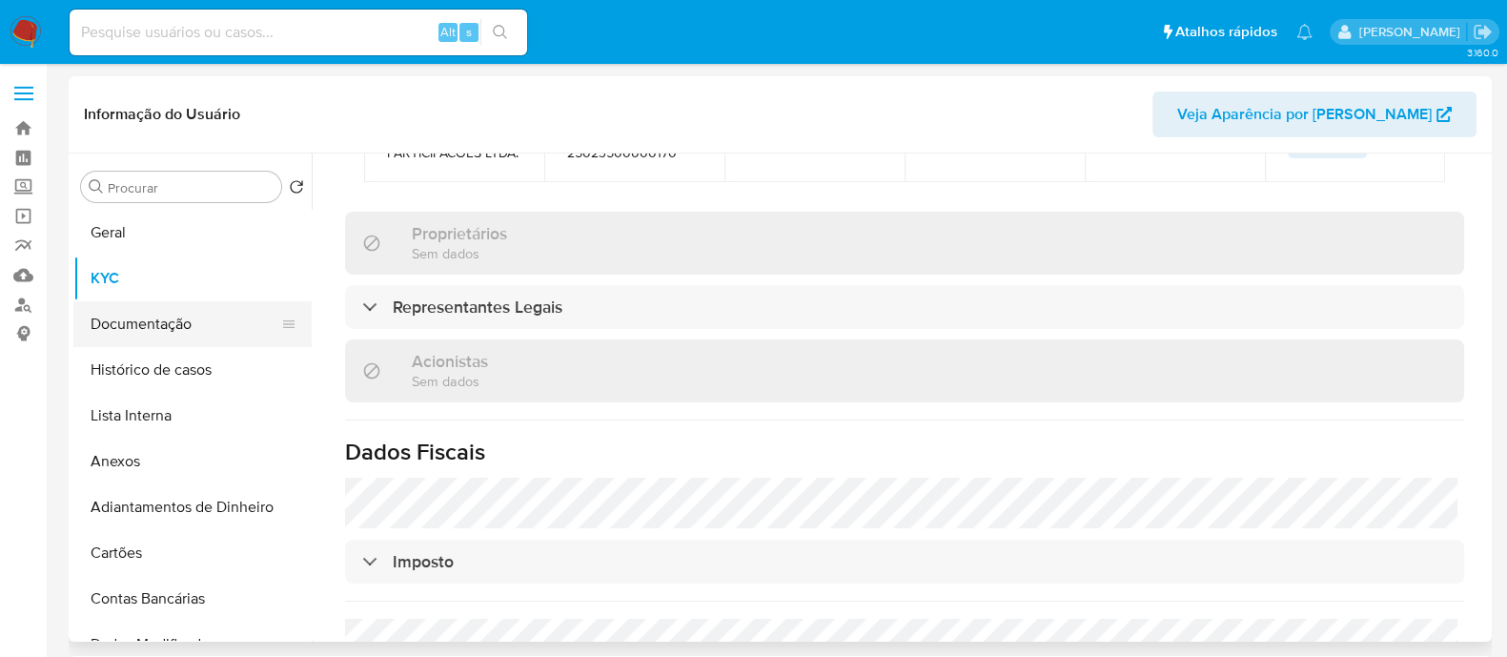
click at [153, 334] on button "Documentação" at bounding box center [184, 324] width 223 height 46
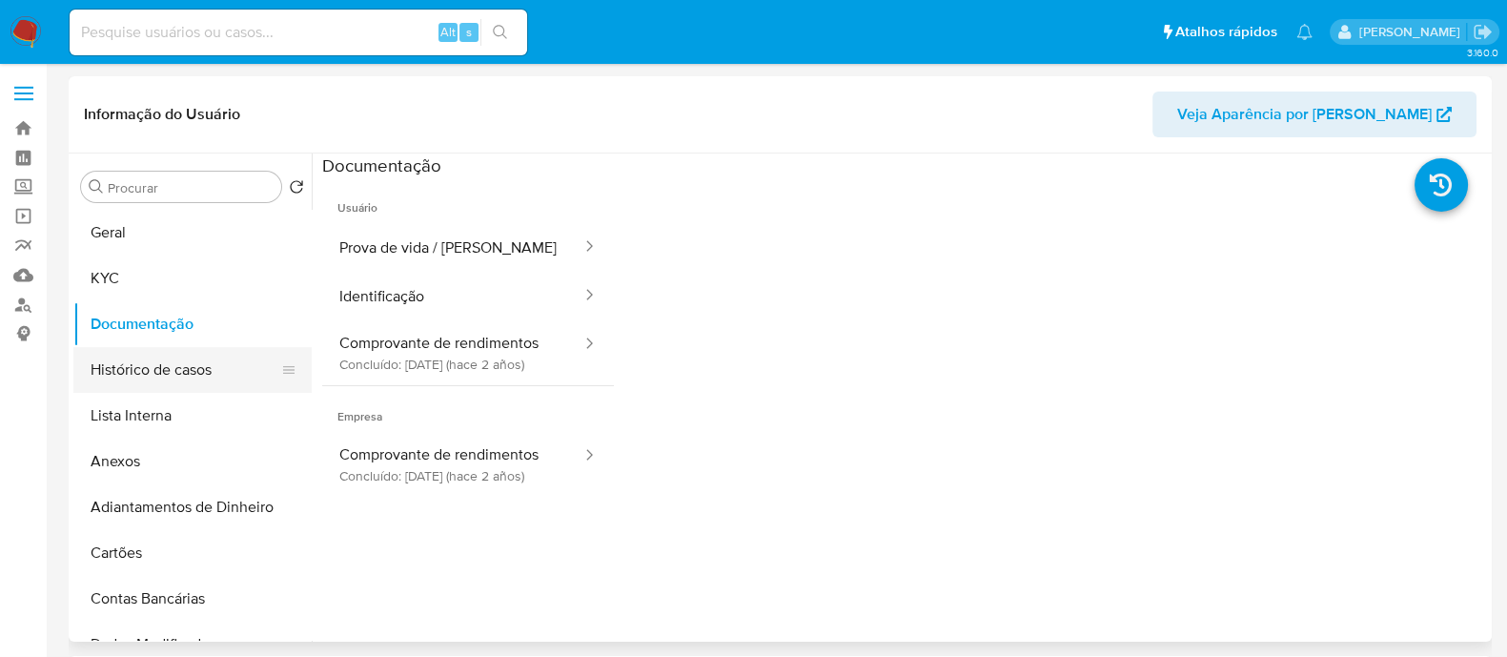
click at [178, 378] on button "Histórico de casos" at bounding box center [184, 370] width 223 height 46
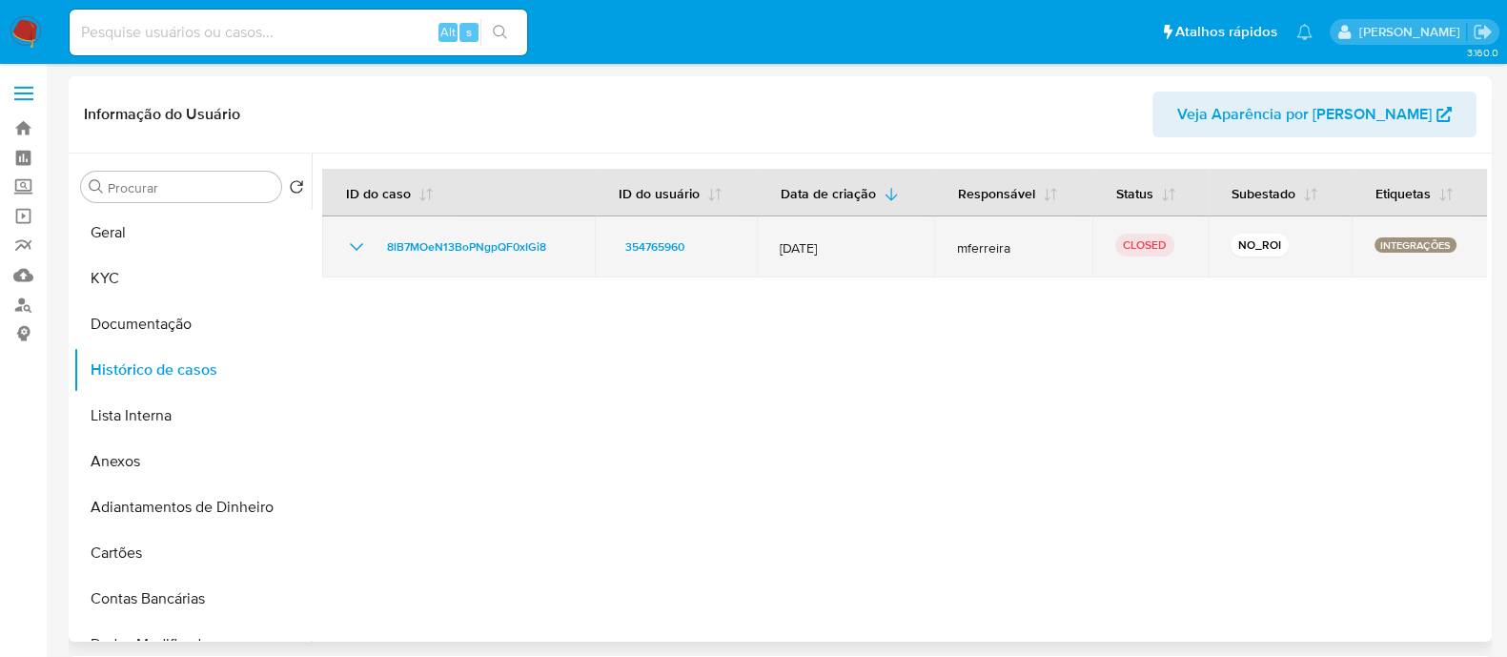
click at [349, 257] on icon "Mostrar/Ocultar" at bounding box center [356, 246] width 23 height 23
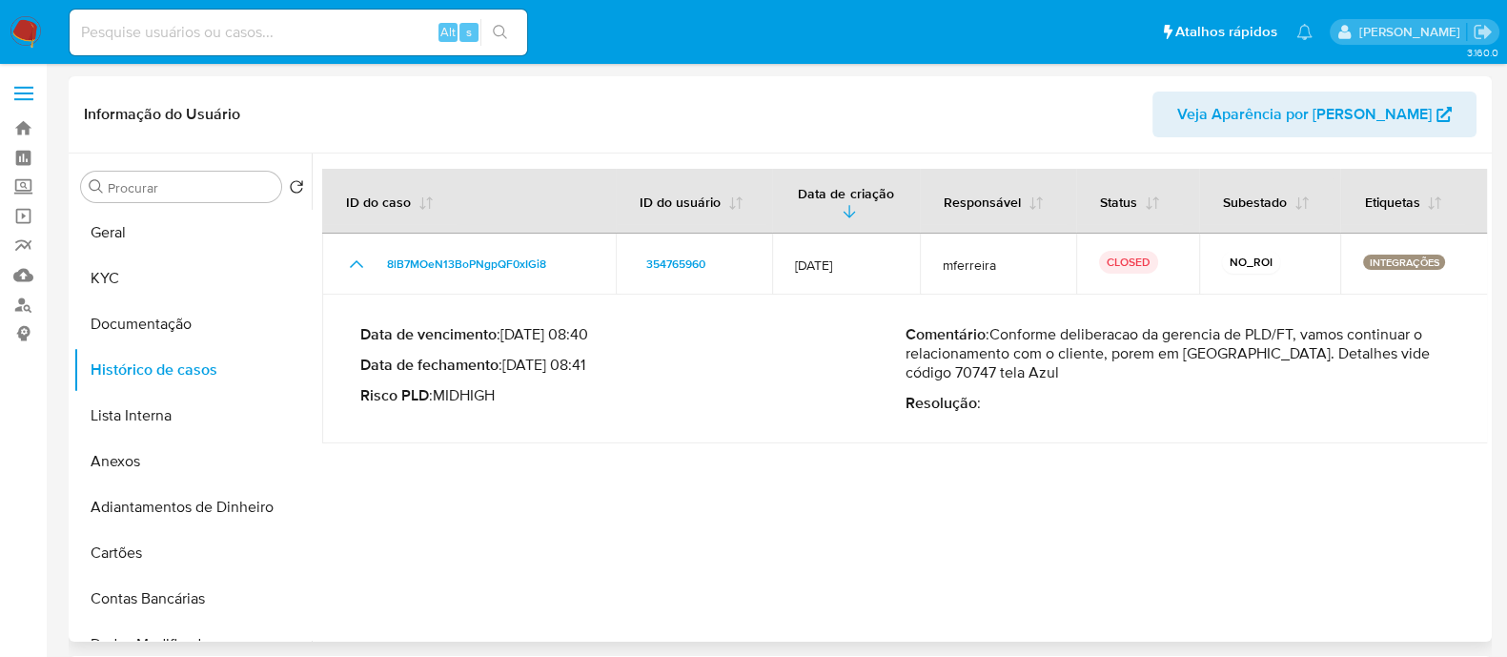
click at [1025, 488] on div at bounding box center [900, 397] width 1176 height 488
click at [95, 286] on button "KYC" at bounding box center [184, 279] width 223 height 46
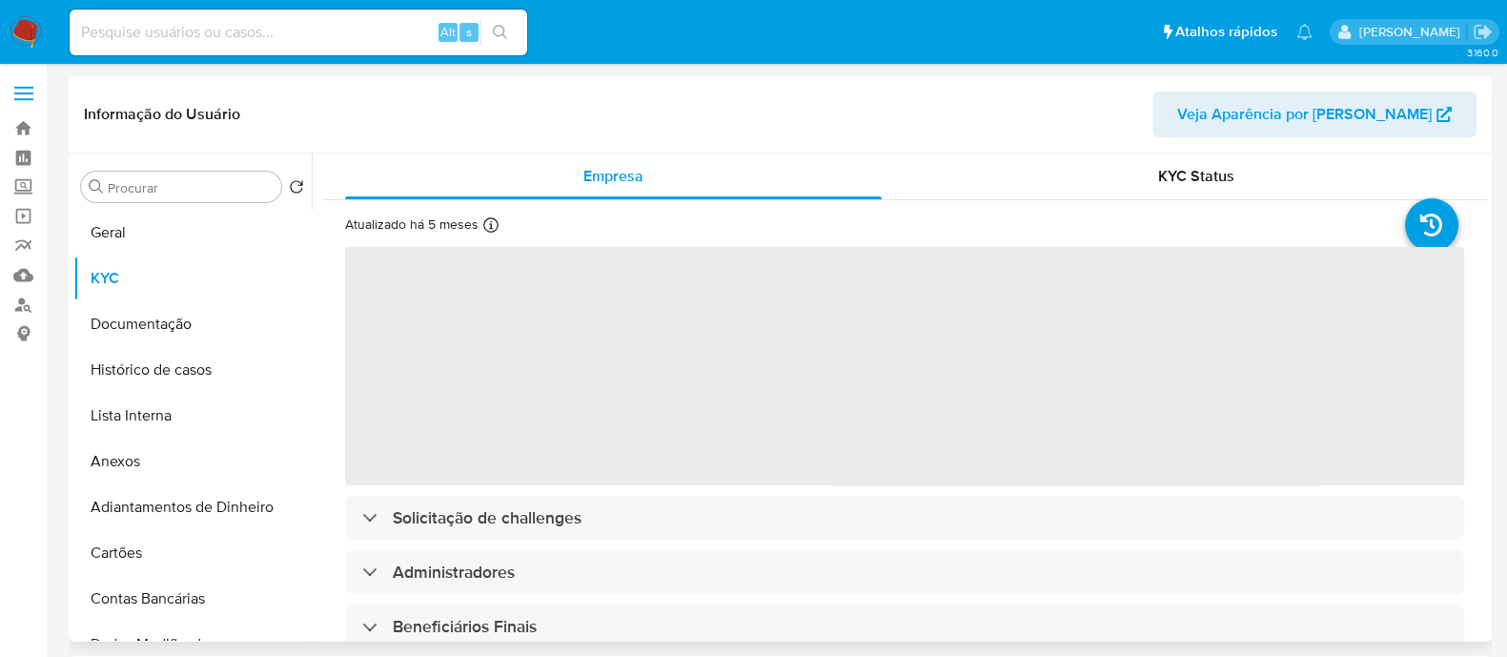
scroll to position [118, 0]
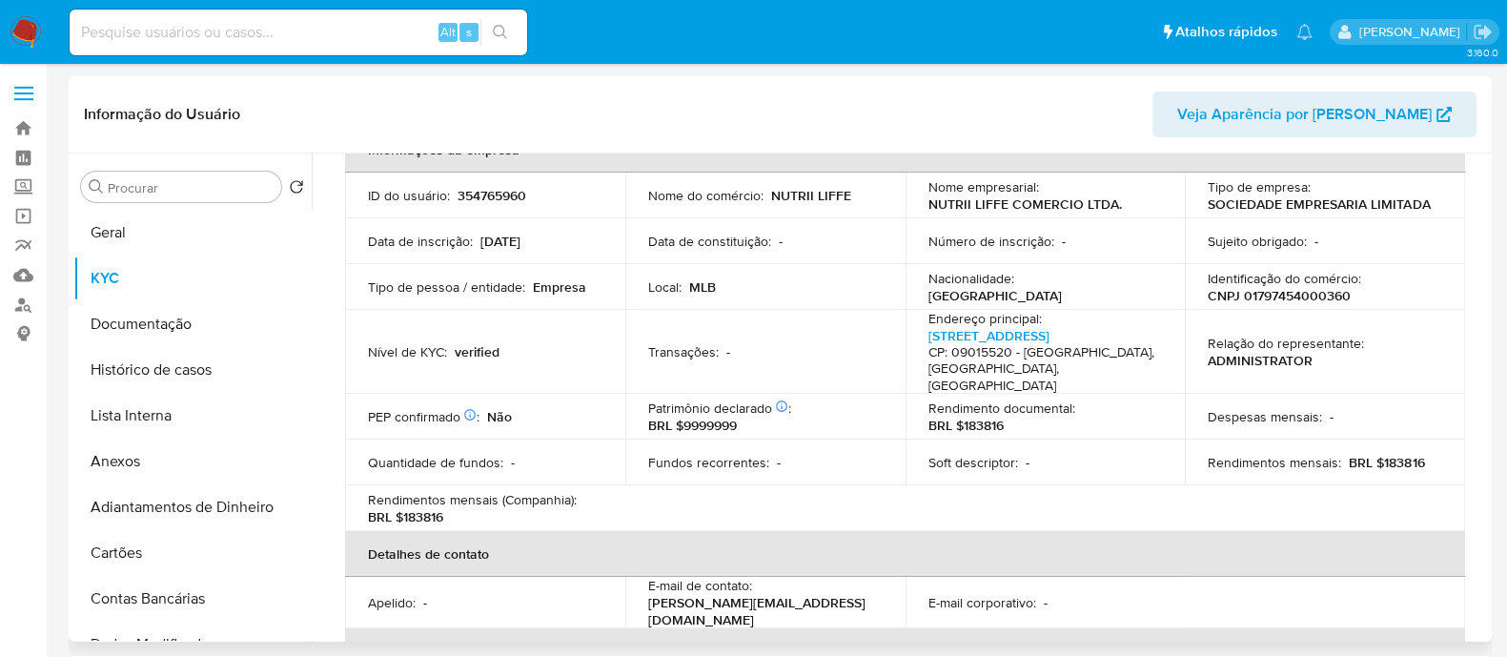
click at [1330, 290] on p "CNPJ 01797454000360" at bounding box center [1279, 295] width 143 height 17
copy p "01797454000360"
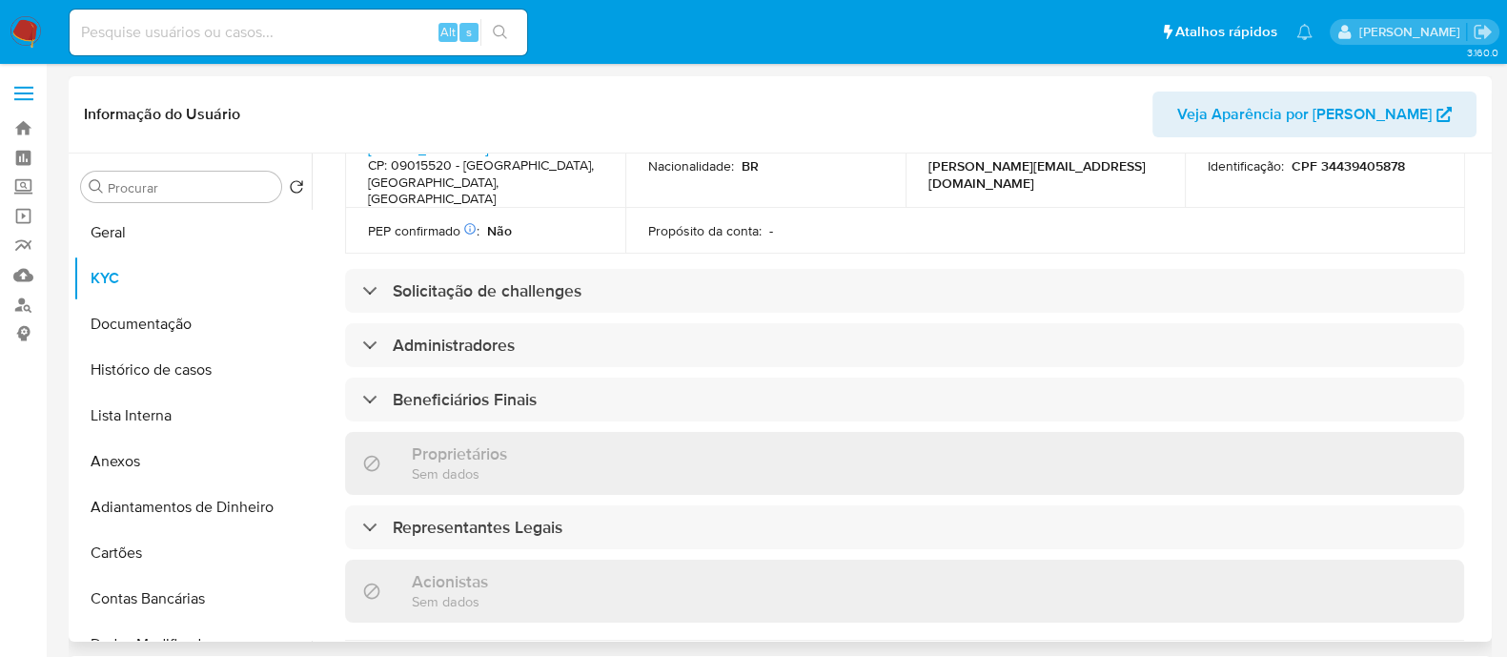
scroll to position [833, 0]
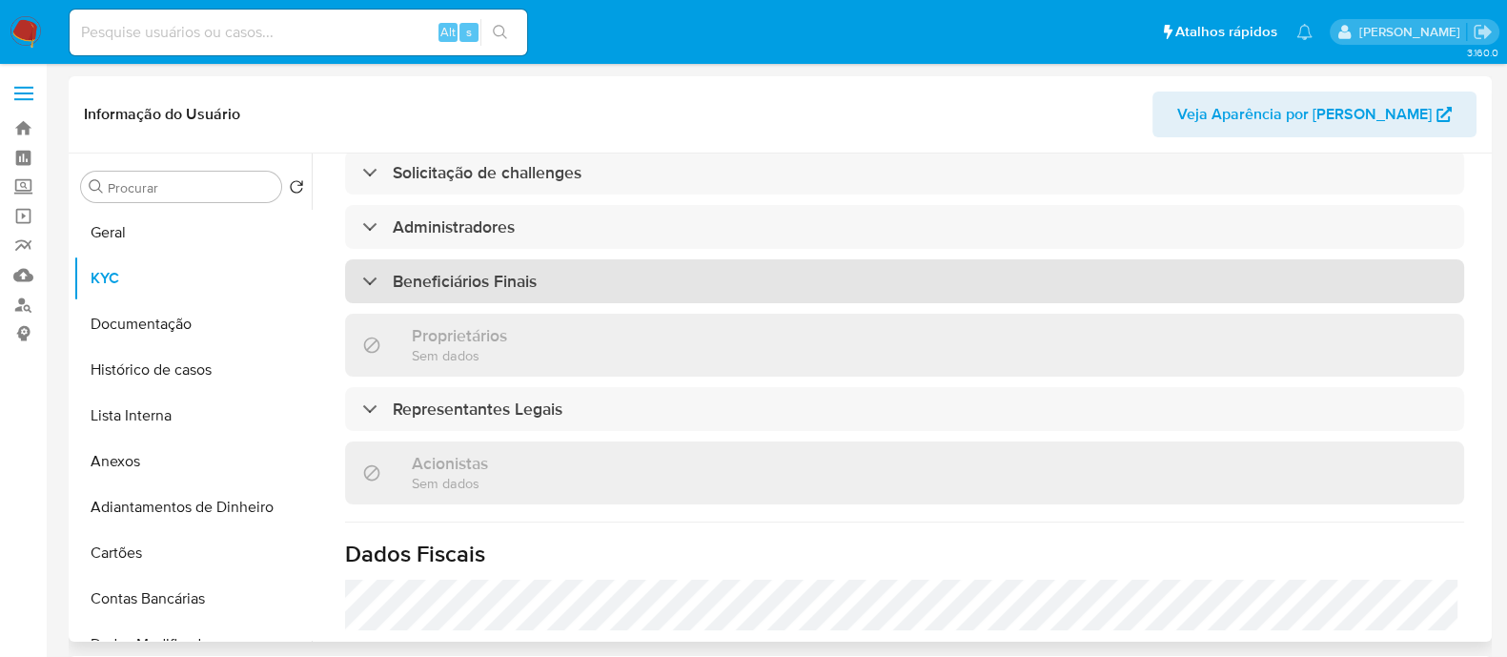
click at [633, 282] on div "Beneficiários Finais" at bounding box center [904, 281] width 1119 height 44
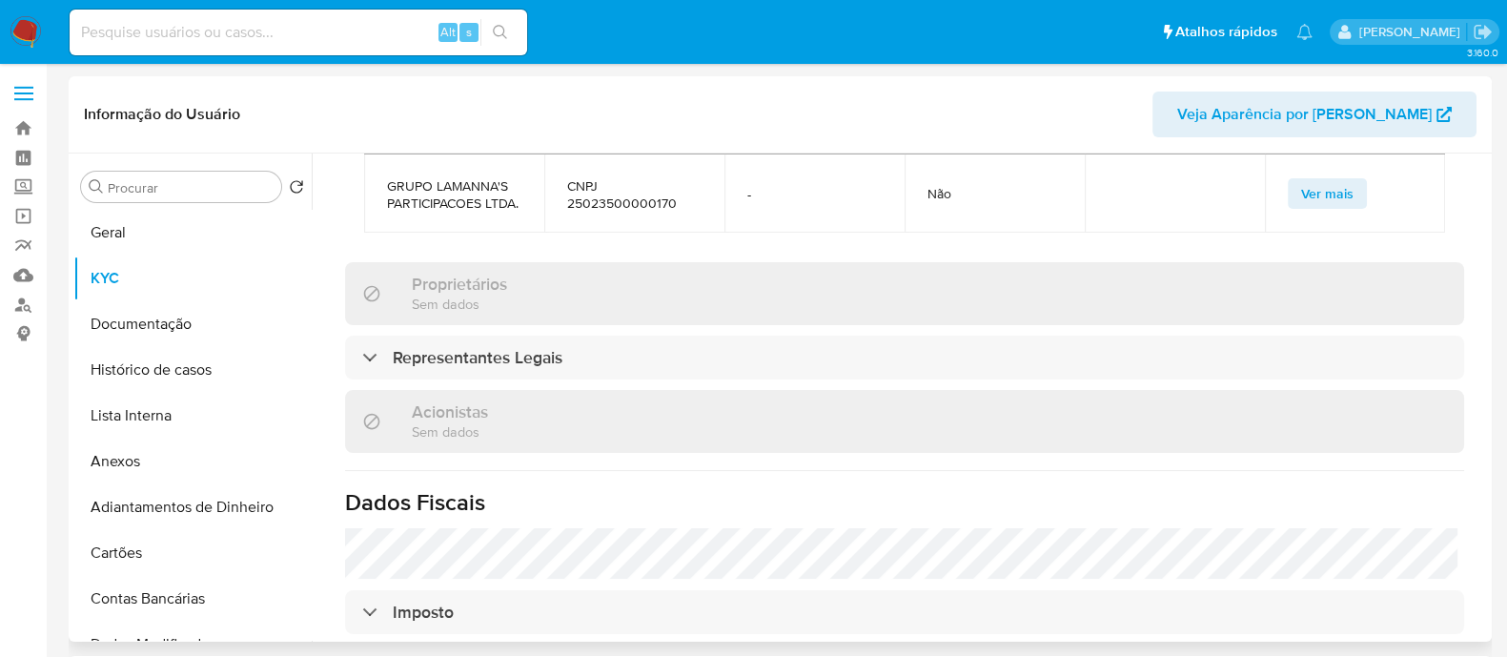
scroll to position [1073, 0]
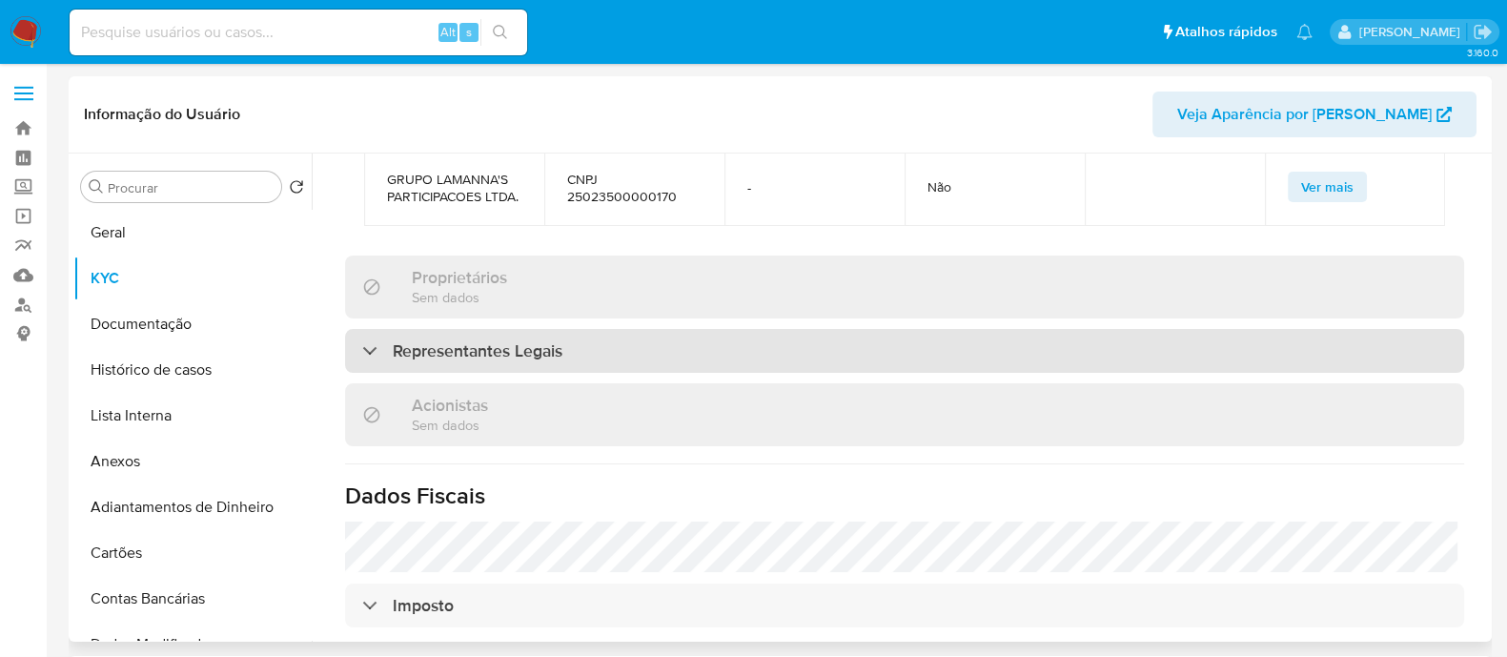
click at [917, 364] on div "Representantes Legais" at bounding box center [904, 351] width 1119 height 44
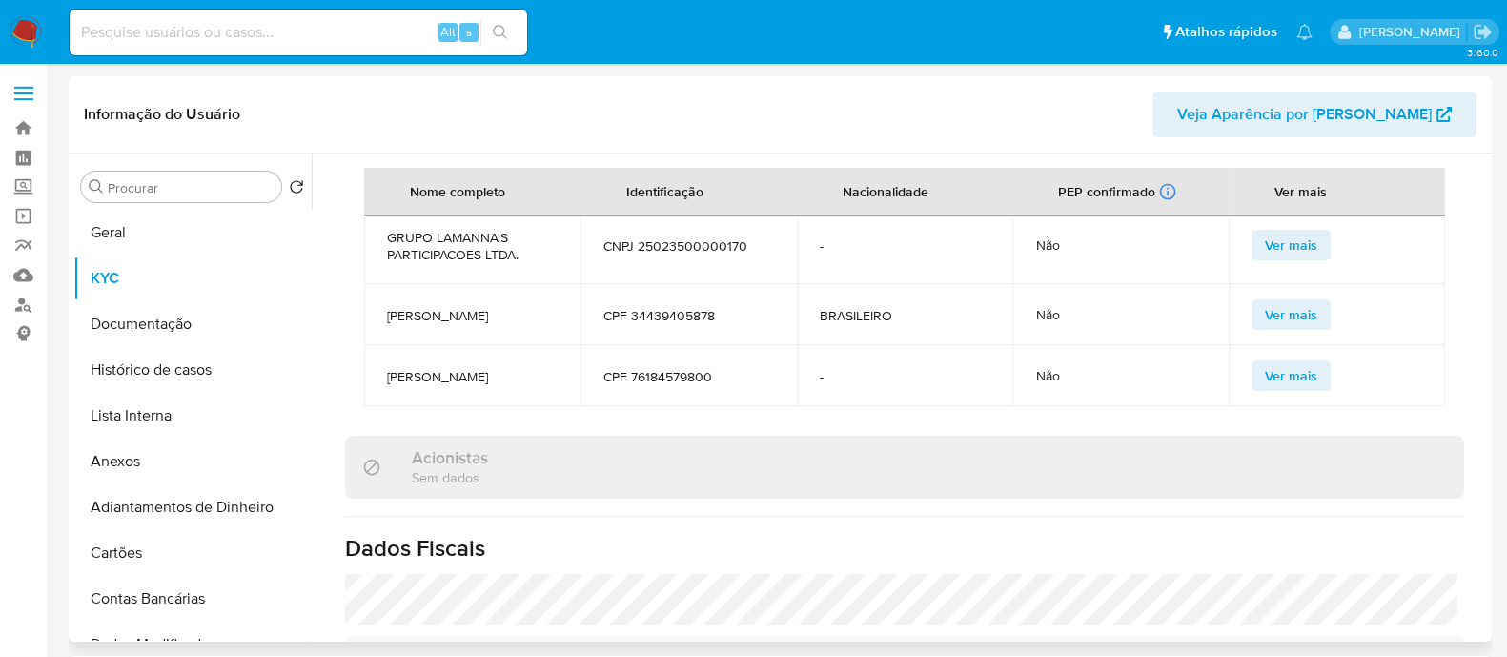
scroll to position [1311, 0]
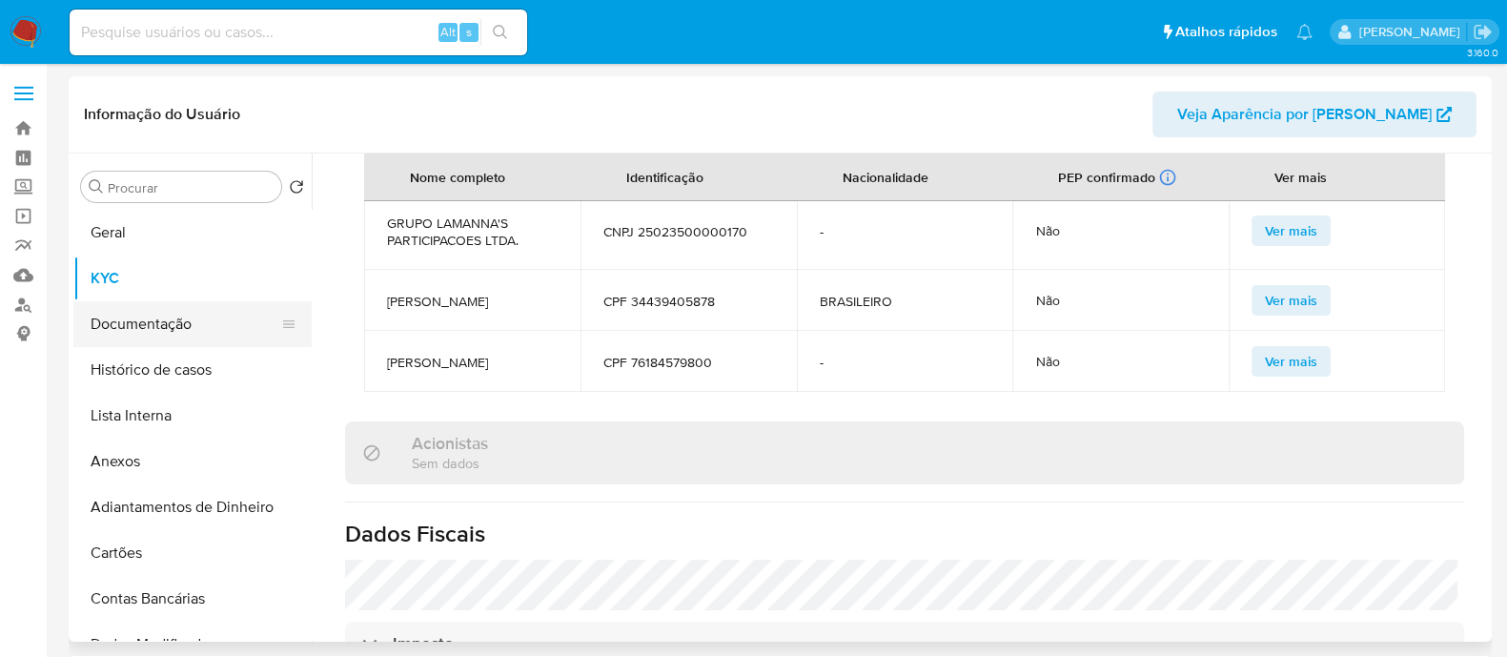
click at [130, 329] on button "Documentação" at bounding box center [184, 324] width 223 height 46
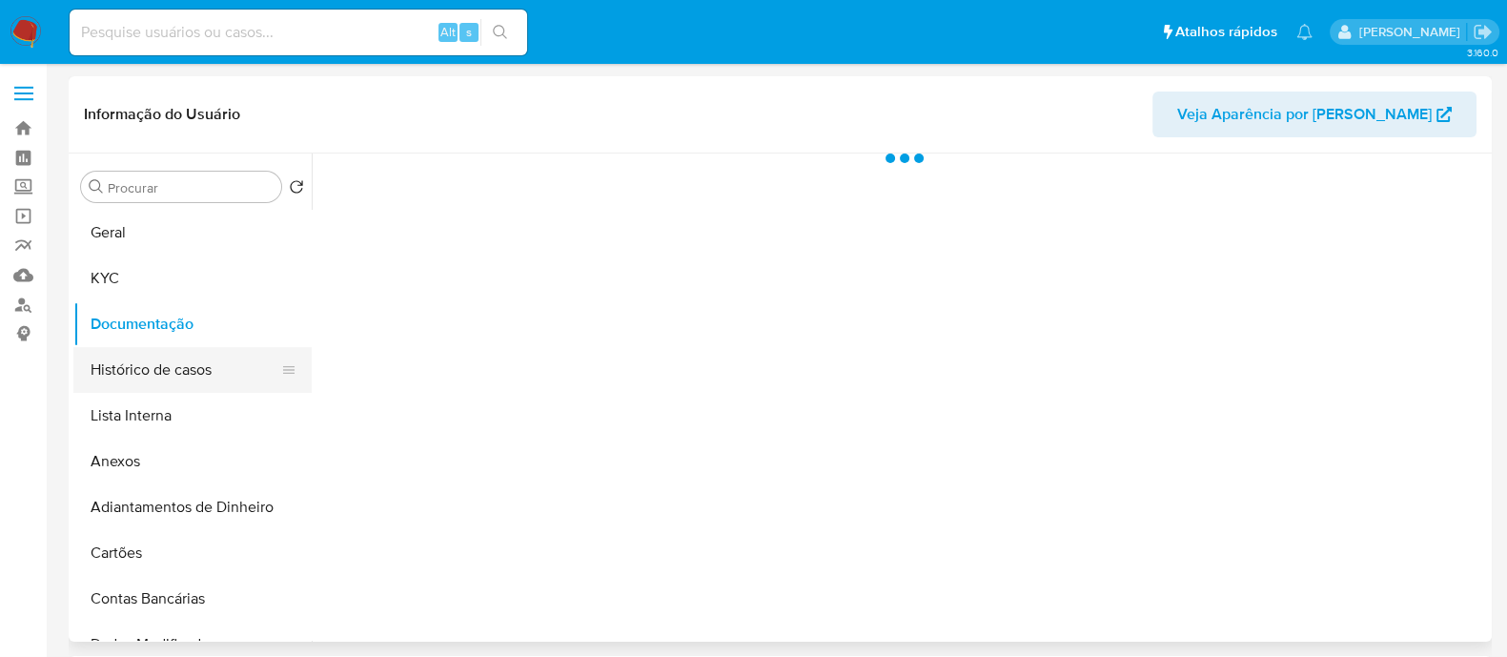
scroll to position [0, 0]
